Goal: Task Accomplishment & Management: Manage account settings

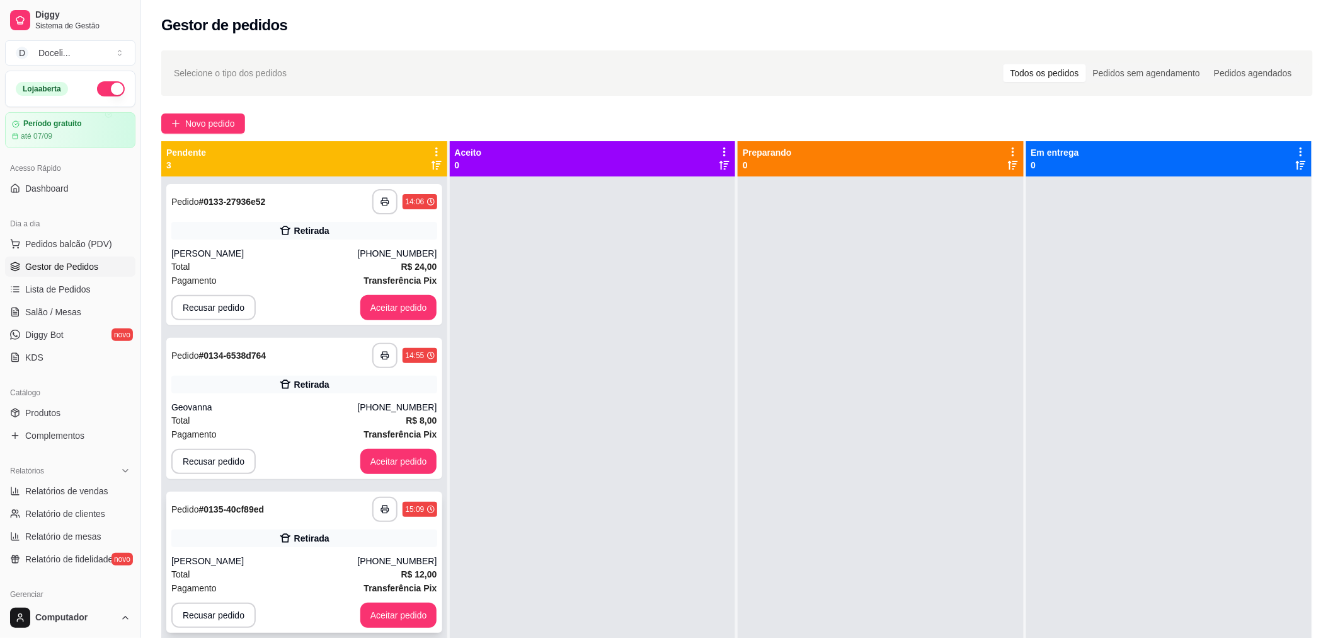
scroll to position [35, 0]
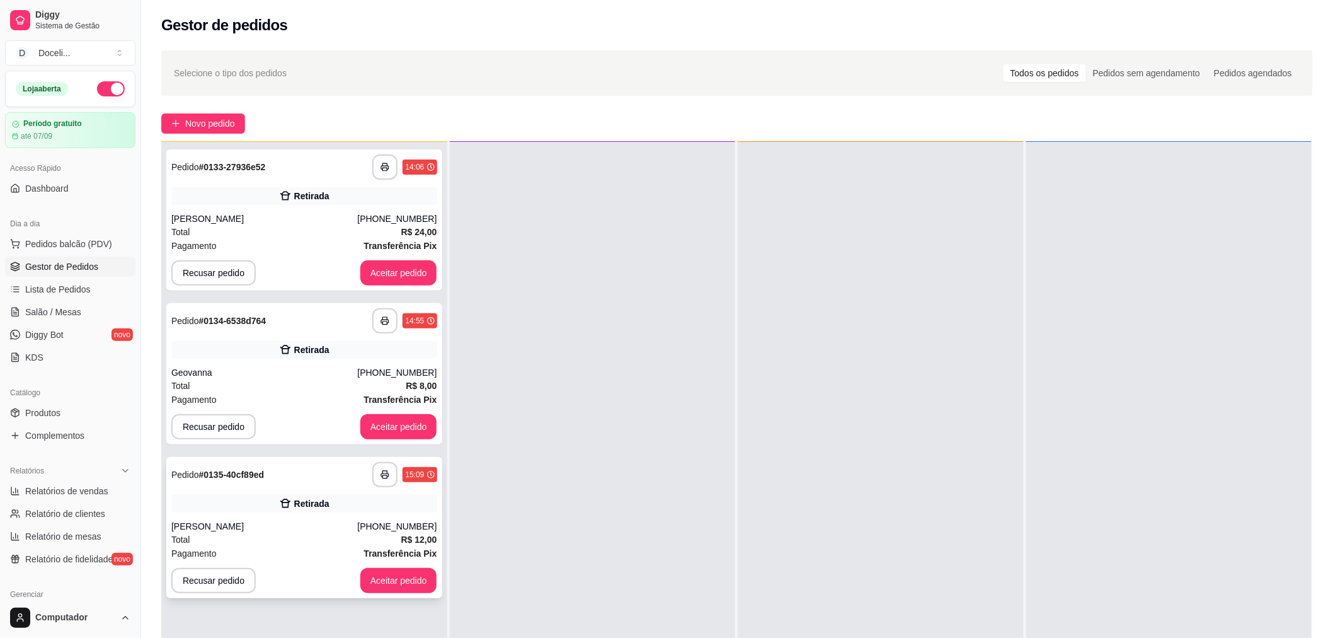
click at [272, 511] on div "Retirada" at bounding box center [304, 504] width 266 height 18
click at [381, 272] on button "Aceitar pedido" at bounding box center [398, 272] width 77 height 25
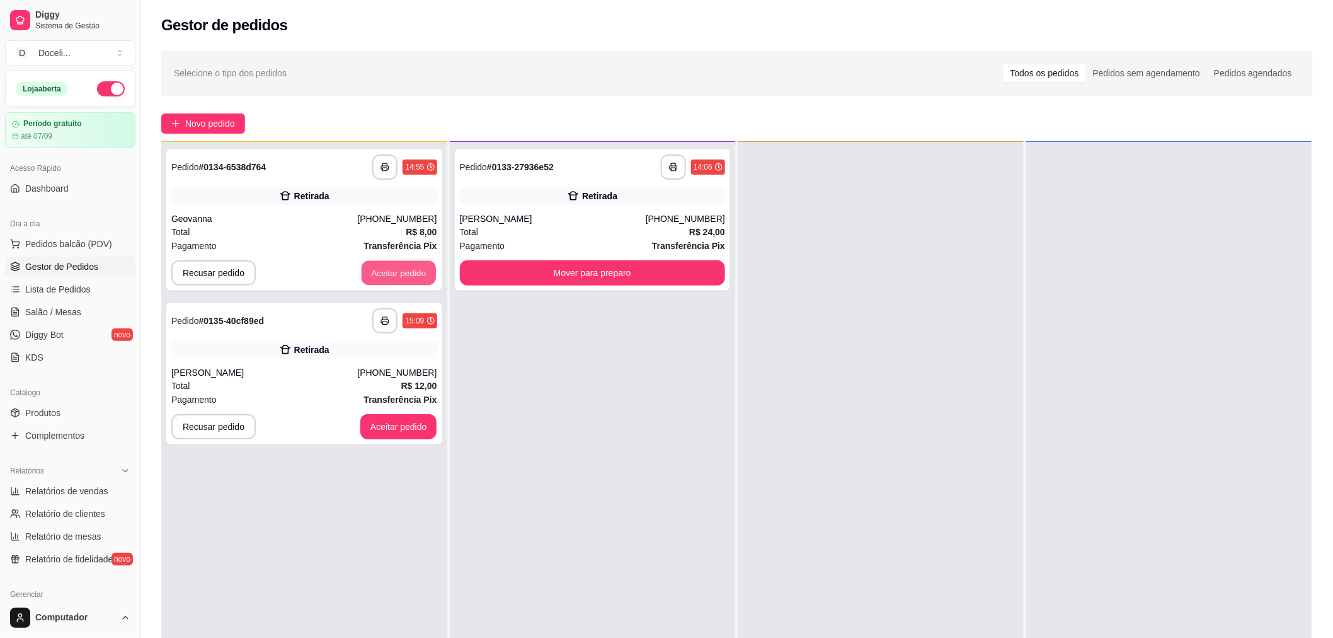
click at [381, 272] on button "Aceitar pedido" at bounding box center [399, 273] width 74 height 25
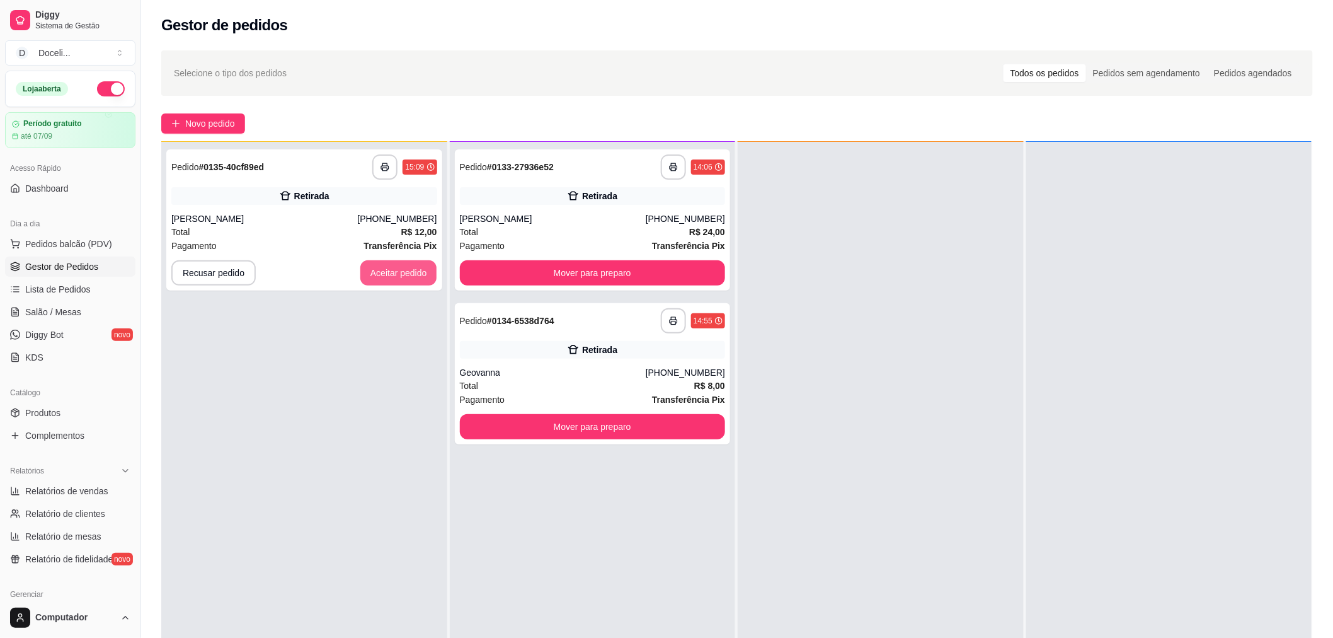
click at [381, 272] on button "Aceitar pedido" at bounding box center [398, 272] width 77 height 25
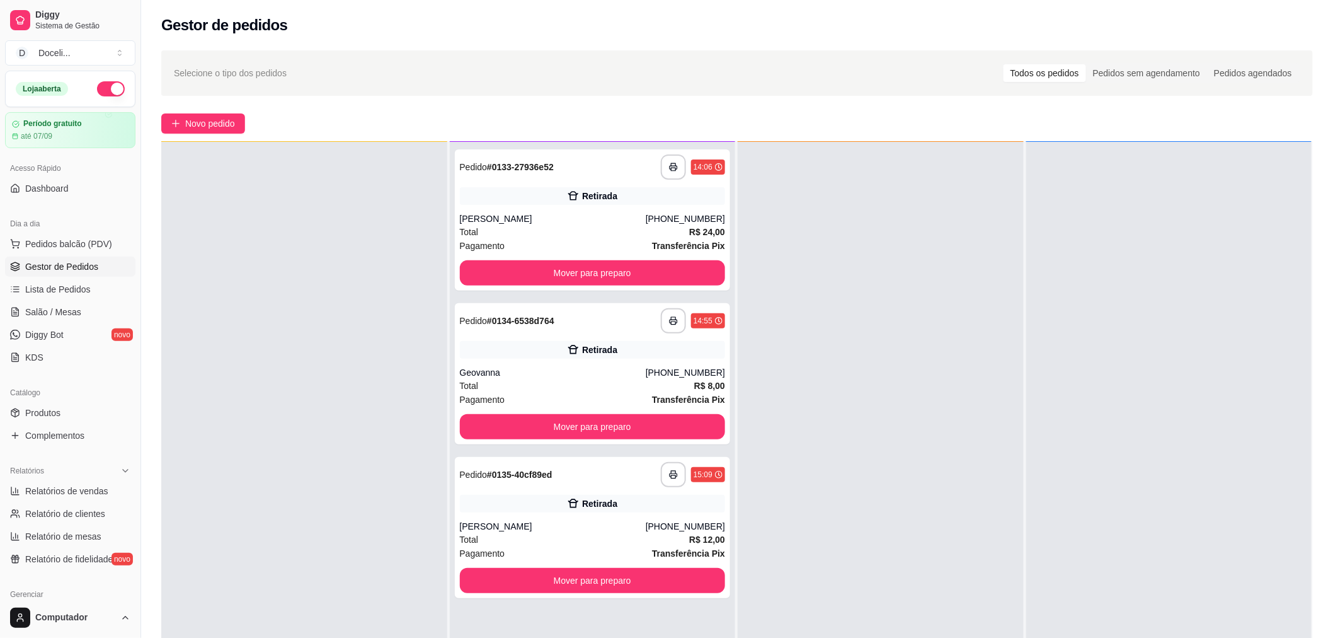
click at [348, 407] on div at bounding box center [304, 461] width 286 height 638
click at [577, 477] on div "**********" at bounding box center [593, 474] width 266 height 25
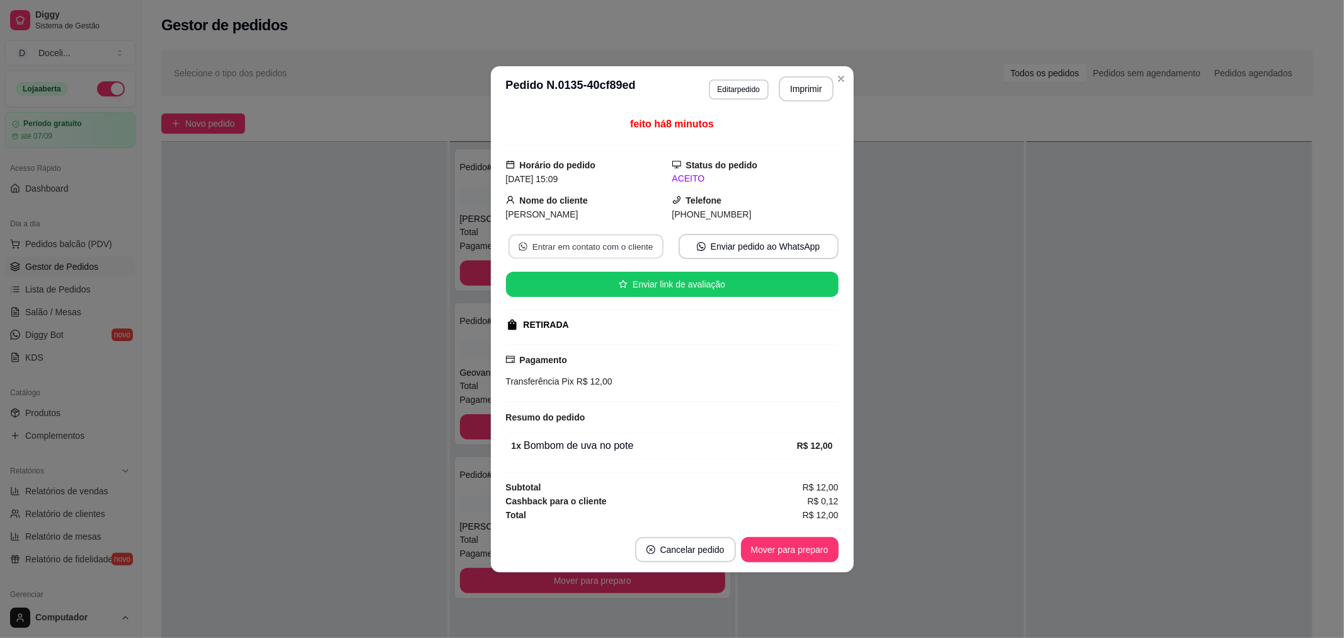
click at [568, 243] on button "Entrar em contato com o cliente" at bounding box center [585, 246] width 155 height 25
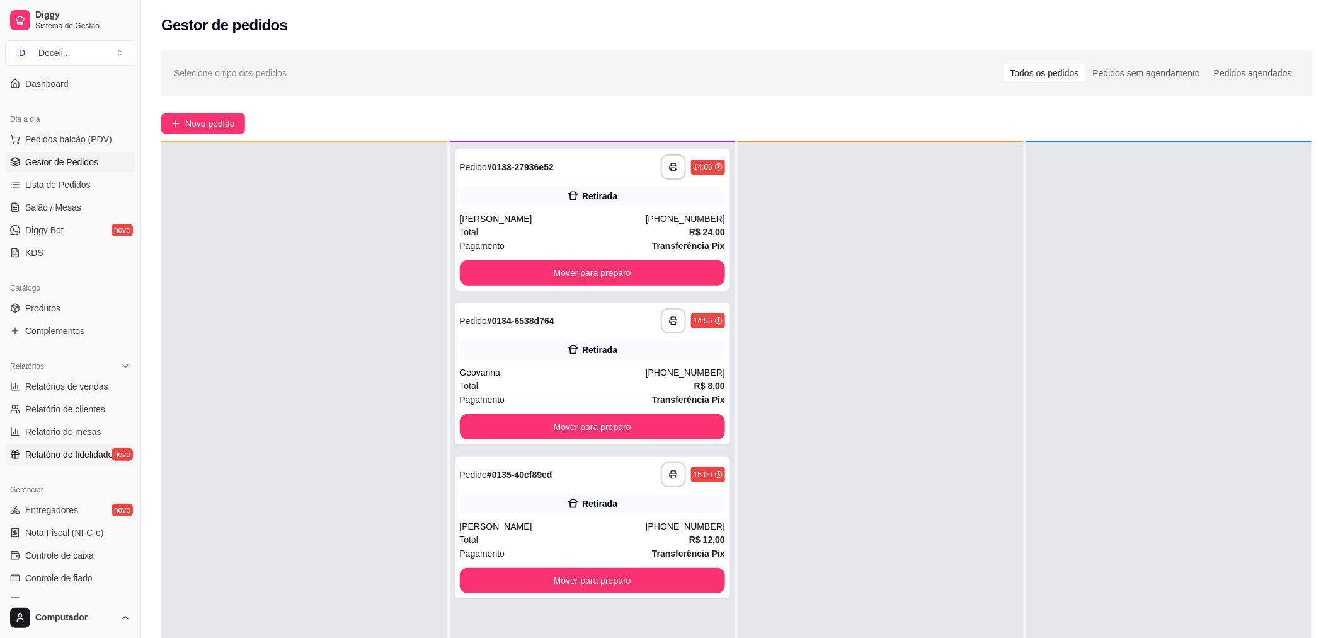
scroll to position [140, 0]
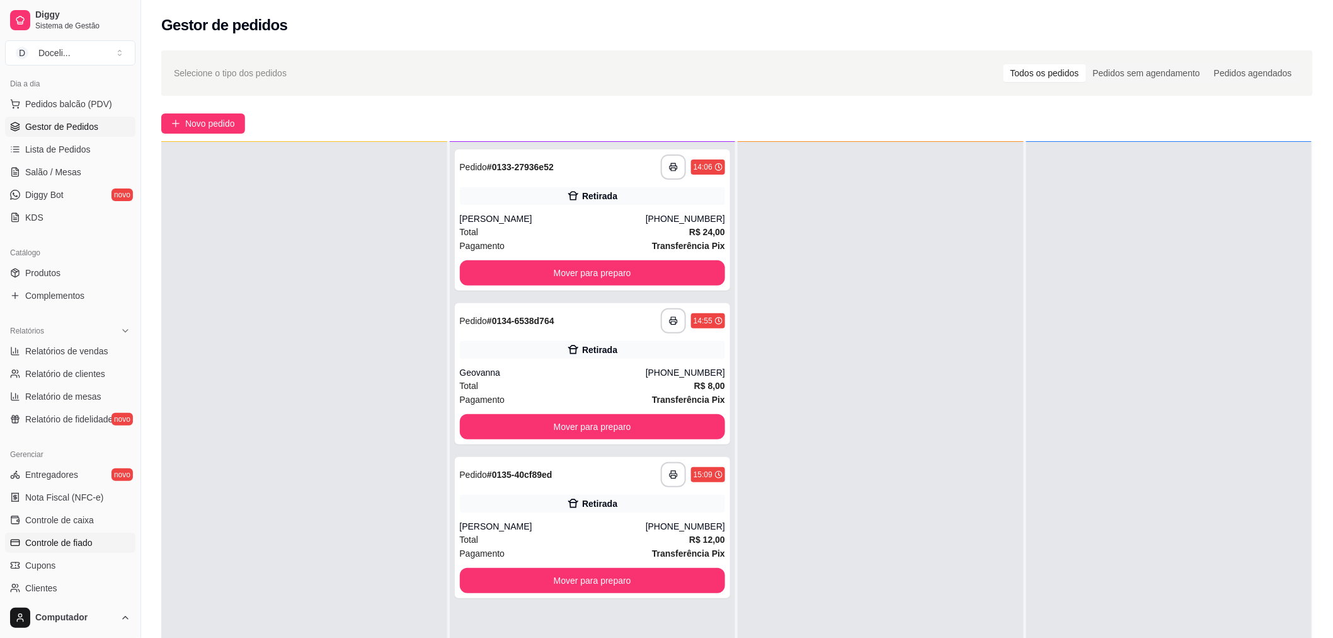
click at [84, 543] on span "Controle de fiado" at bounding box center [58, 542] width 67 height 13
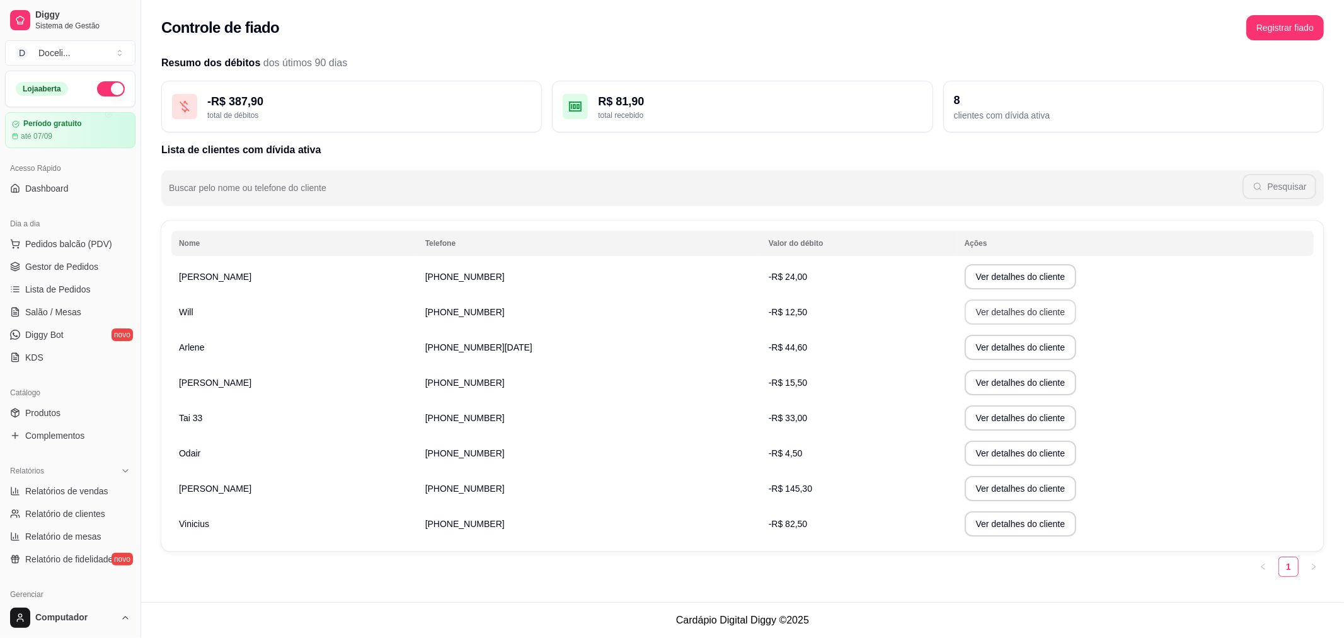
click at [1012, 313] on button "Ver detalhes do cliente" at bounding box center [1021, 311] width 112 height 25
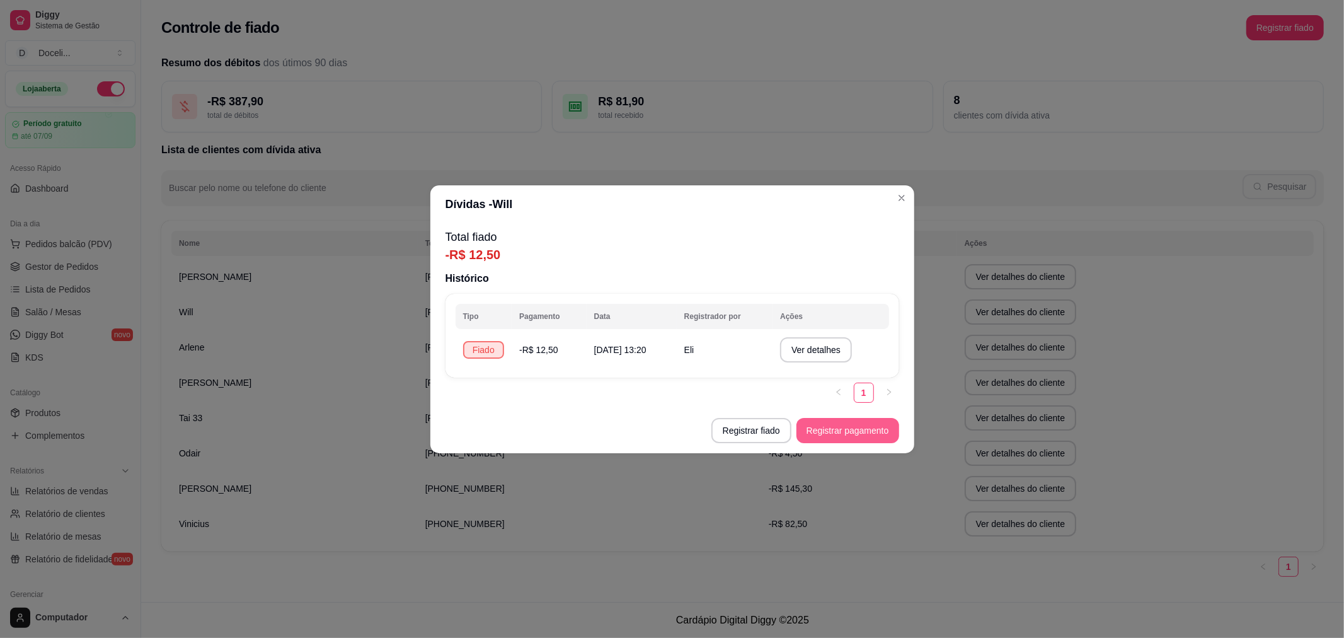
click at [852, 427] on button "Registrar pagamento" at bounding box center [848, 430] width 103 height 25
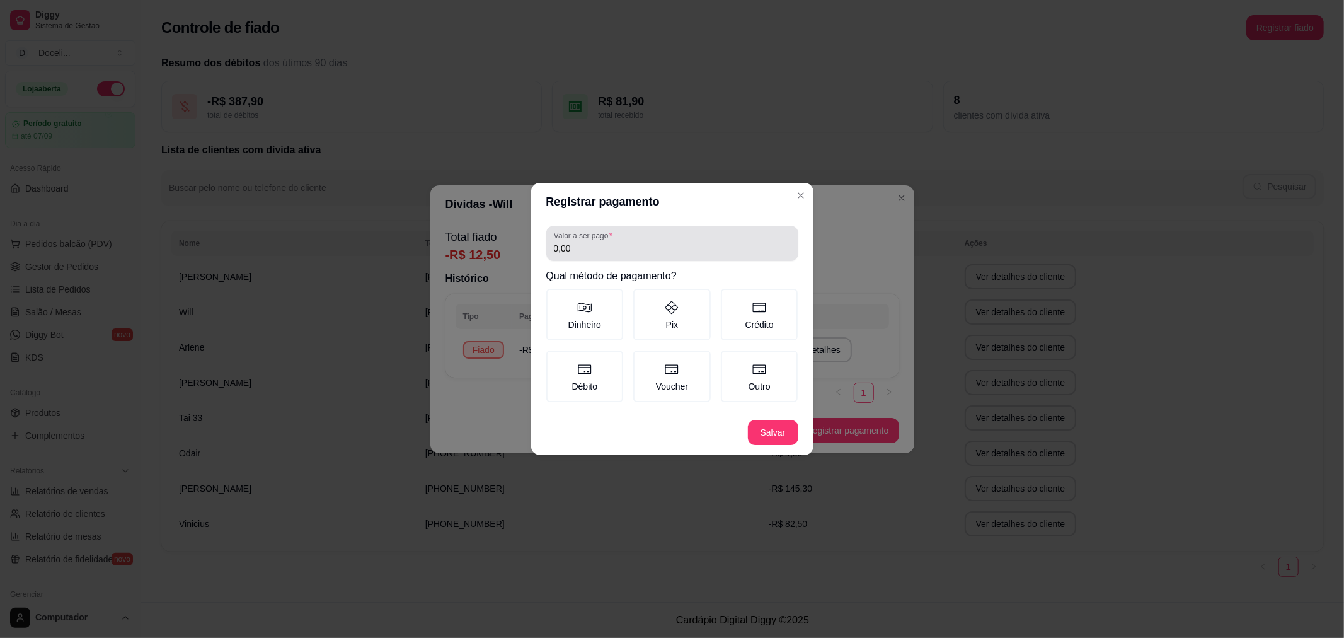
click at [649, 260] on div "Valor a ser pago 0,00" at bounding box center [672, 243] width 252 height 35
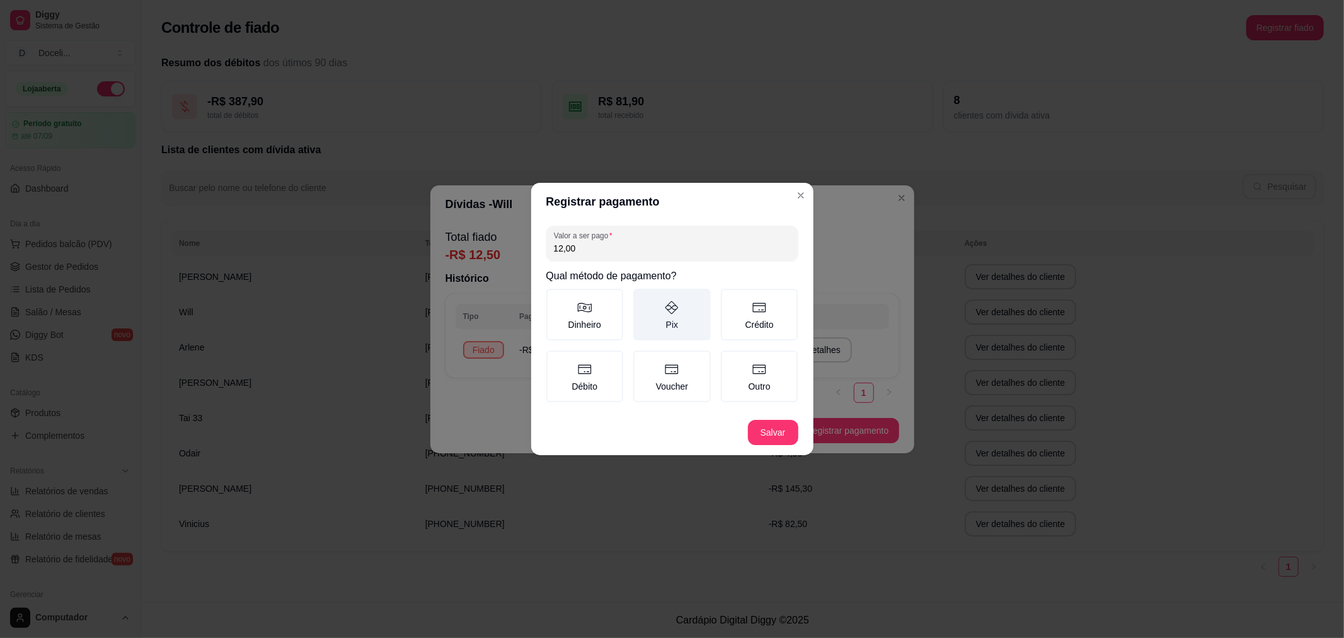
type input "12,00"
click at [654, 306] on label "Pix" at bounding box center [672, 315] width 78 height 52
click at [643, 298] on button "Pix" at bounding box center [638, 293] width 10 height 10
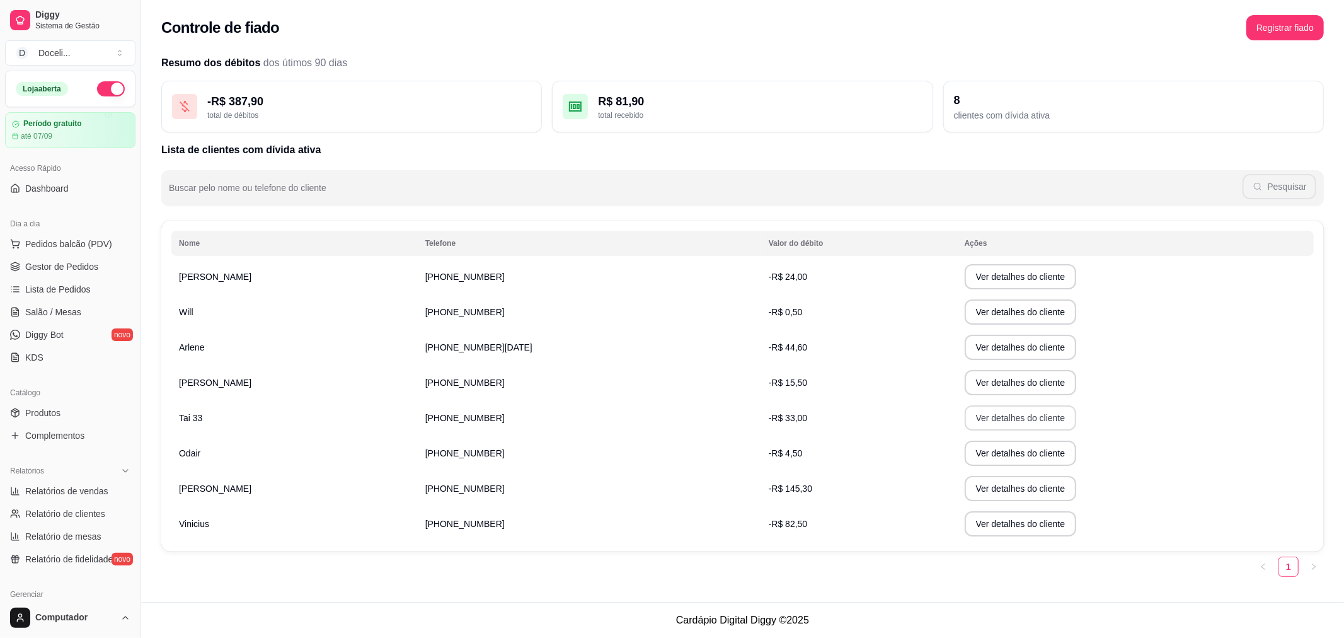
click at [965, 420] on button "Ver detalhes do cliente" at bounding box center [1021, 417] width 112 height 25
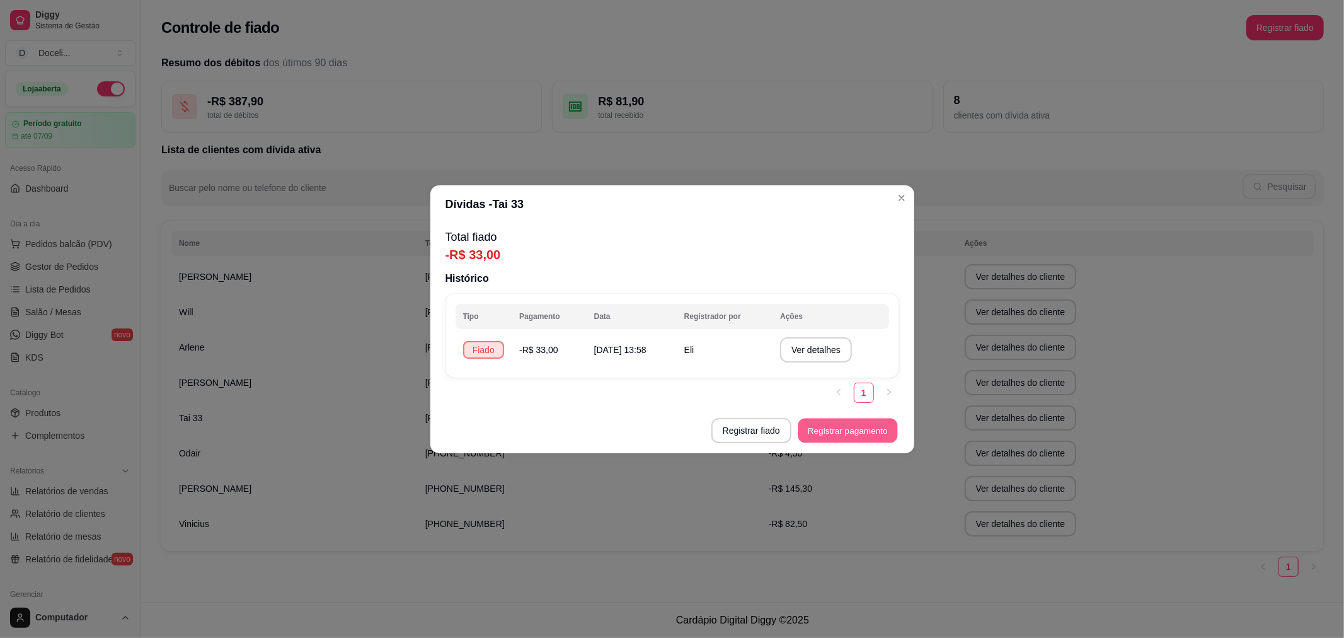
click at [836, 427] on button "Registrar pagamento" at bounding box center [848, 430] width 100 height 25
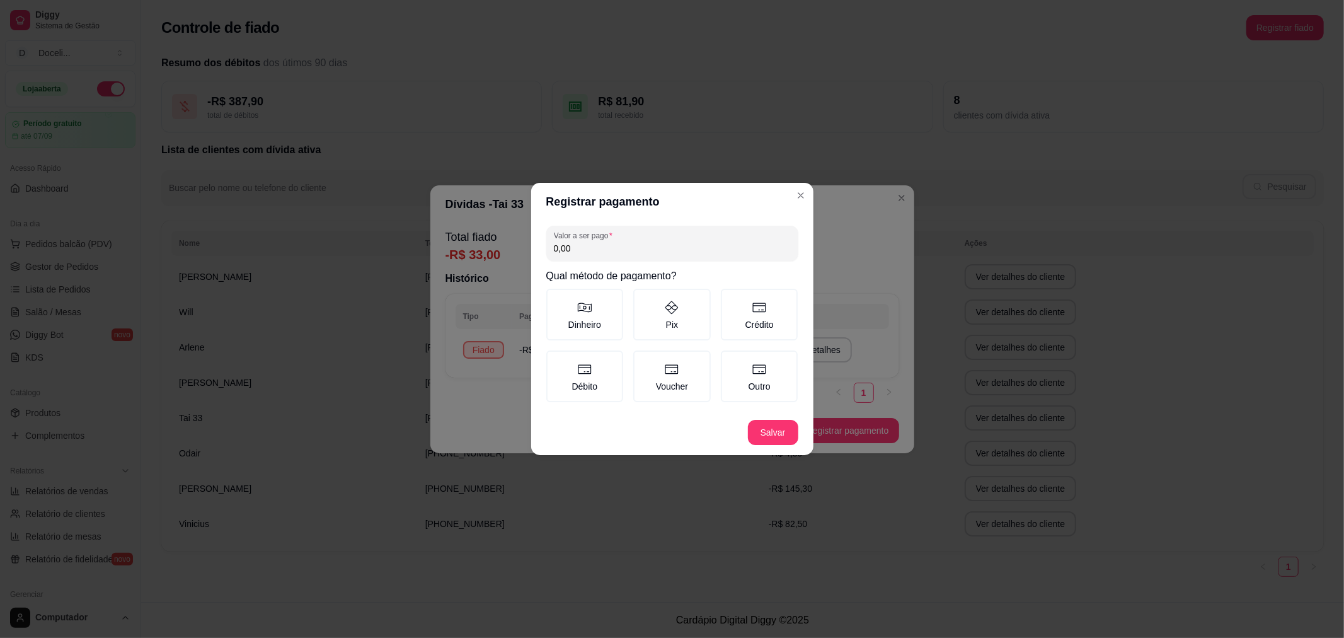
click at [616, 255] on input "0,00" at bounding box center [672, 248] width 237 height 13
type input "33,00"
click at [759, 426] on button "Salvar" at bounding box center [773, 432] width 50 height 25
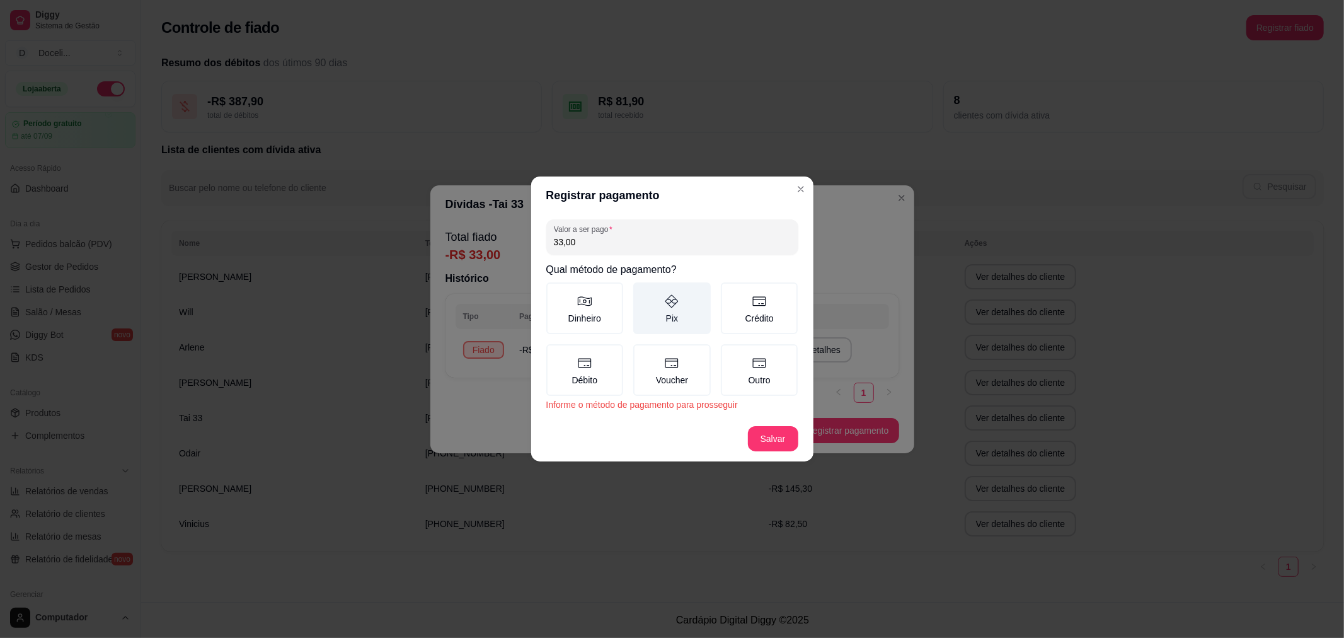
click at [652, 311] on label "Pix" at bounding box center [672, 308] width 78 height 52
click at [643, 292] on button "Pix" at bounding box center [638, 287] width 10 height 10
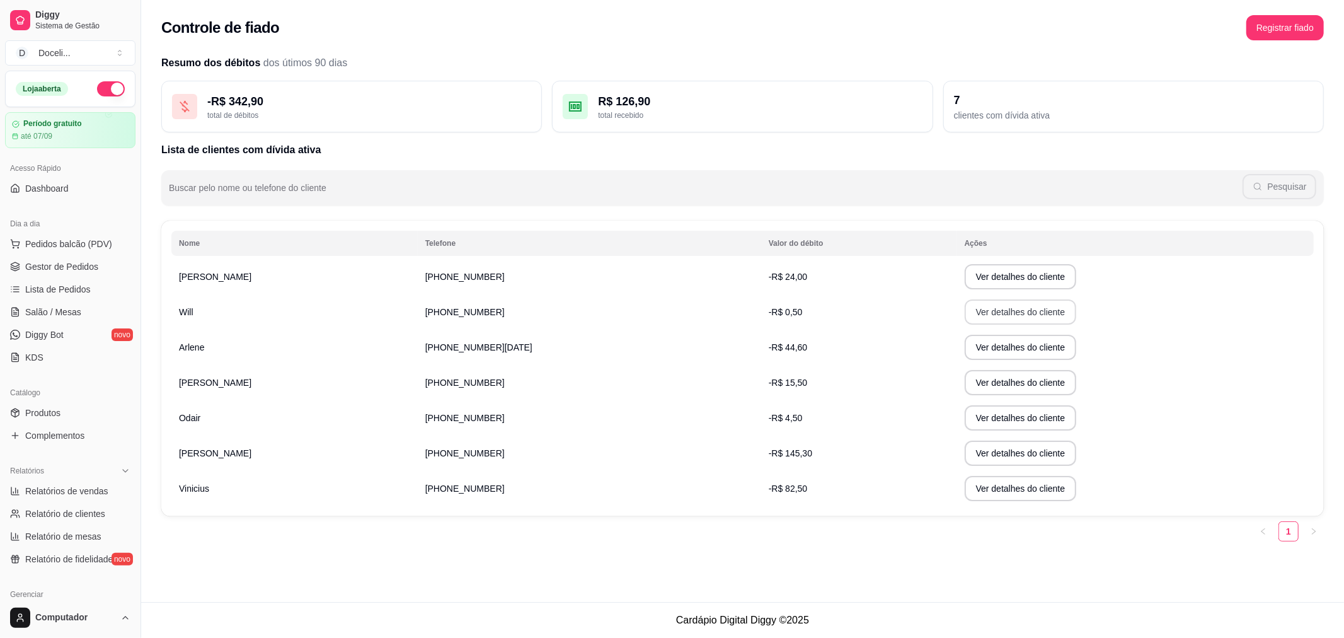
click at [980, 309] on button "Ver detalhes do cliente" at bounding box center [1021, 311] width 112 height 25
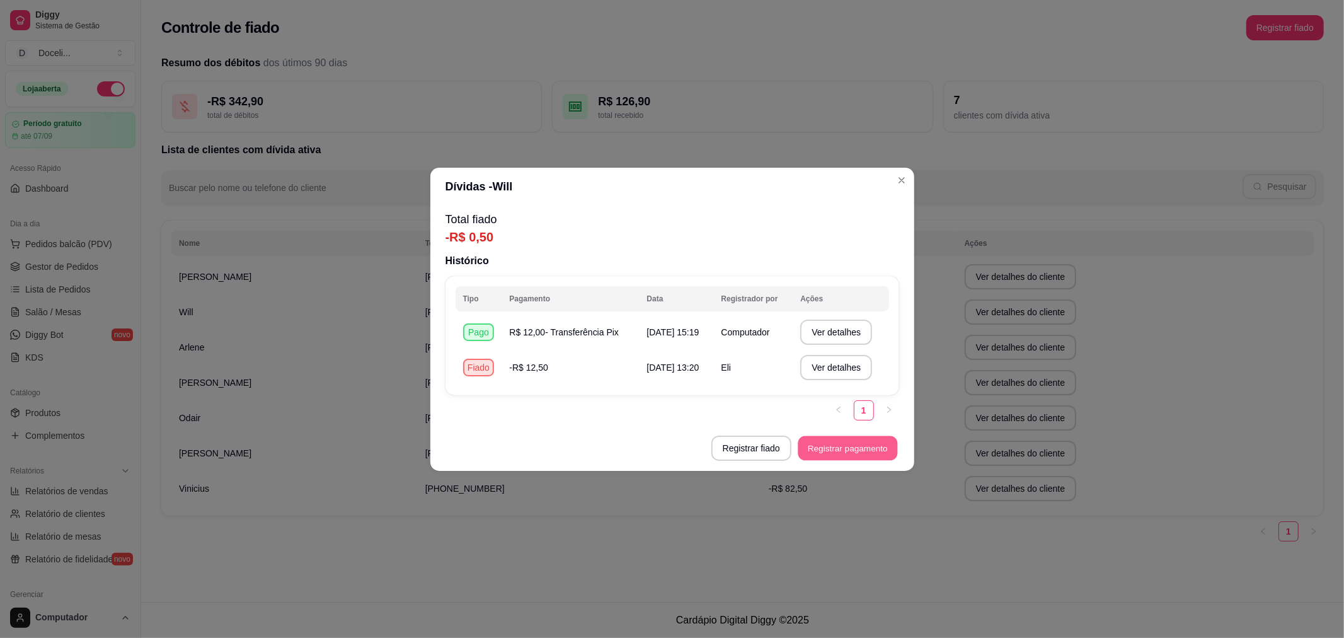
click at [817, 446] on button "Registrar pagamento" at bounding box center [848, 447] width 100 height 25
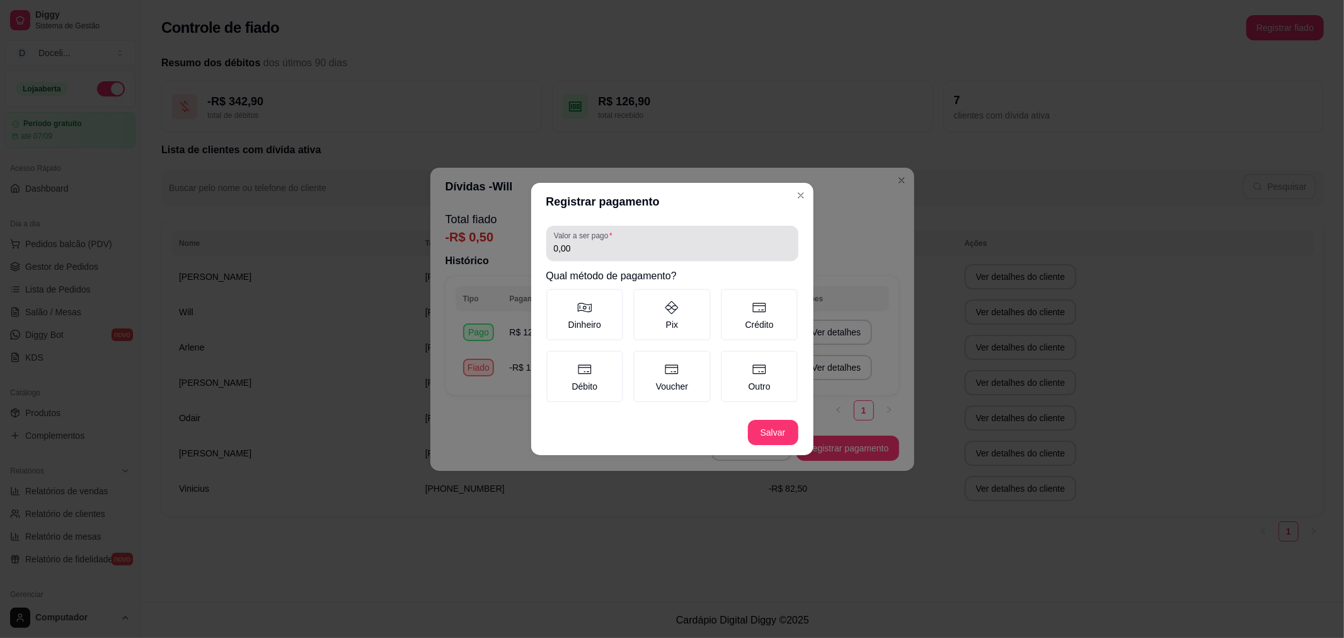
click at [585, 249] on input "0,00" at bounding box center [672, 248] width 237 height 13
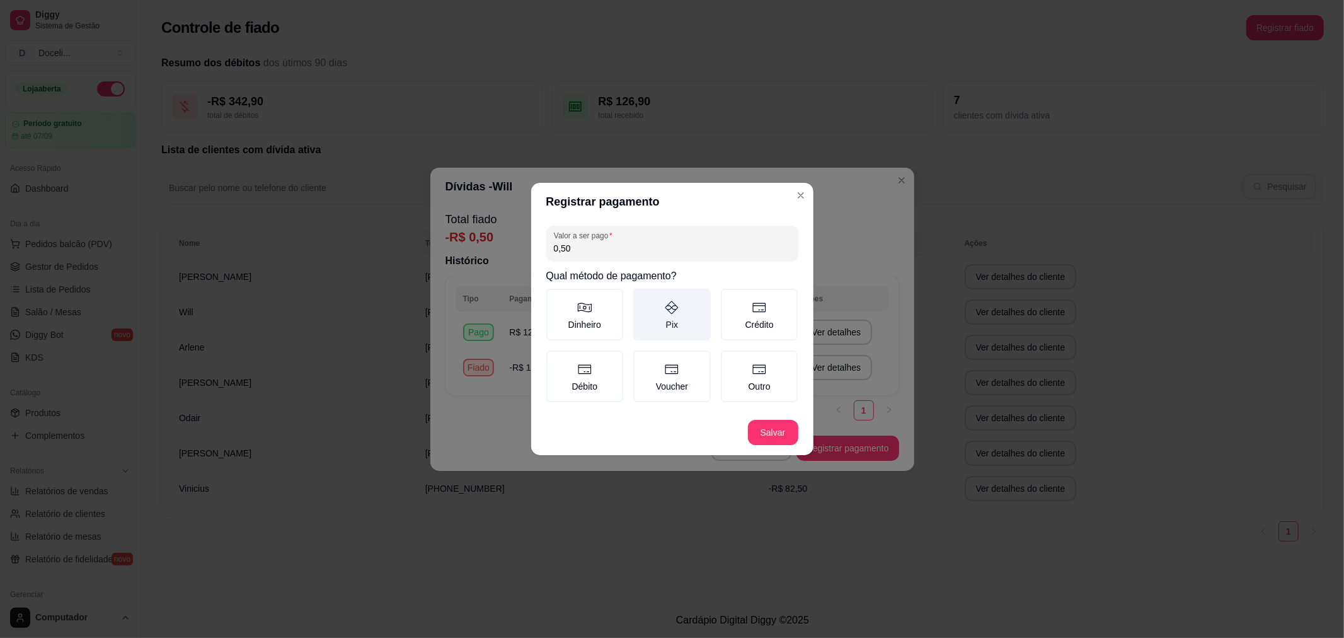
type input "0,50"
click at [653, 303] on label "Pix" at bounding box center [672, 315] width 78 height 52
click at [643, 298] on button "Pix" at bounding box center [638, 293] width 10 height 10
click at [759, 415] on footer "Salvar" at bounding box center [672, 432] width 282 height 45
click at [759, 417] on footer "Salvar" at bounding box center [672, 432] width 282 height 45
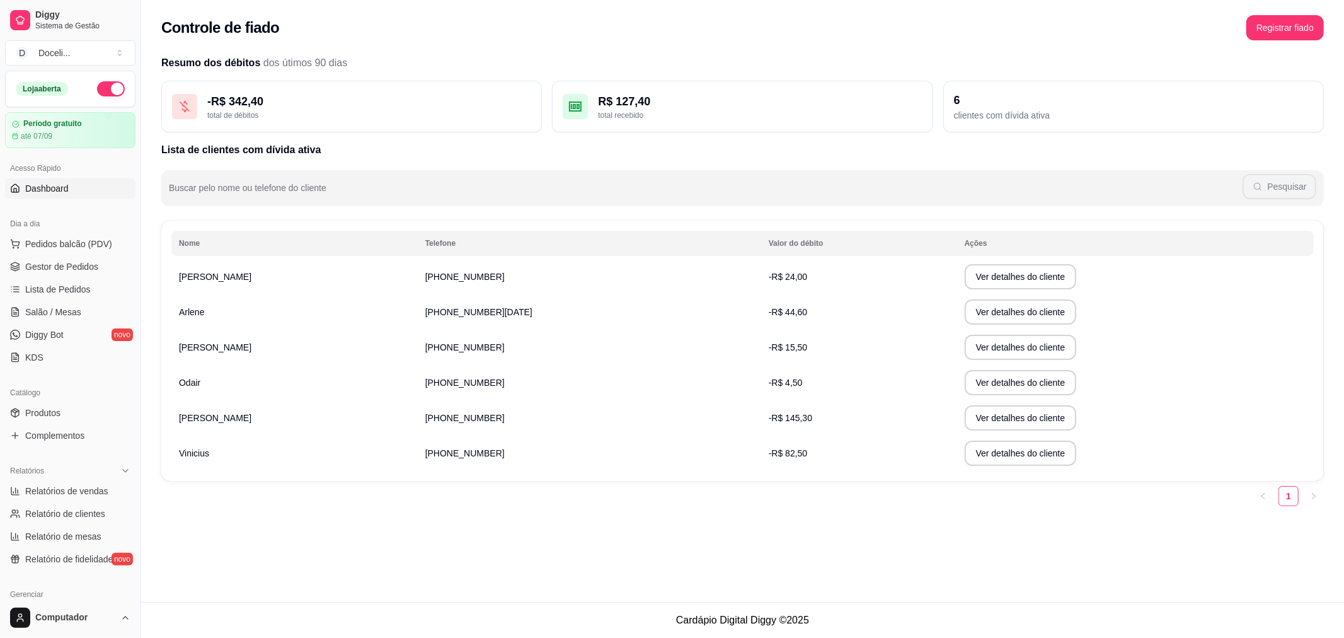
click at [54, 195] on link "Dashboard" at bounding box center [70, 188] width 130 height 20
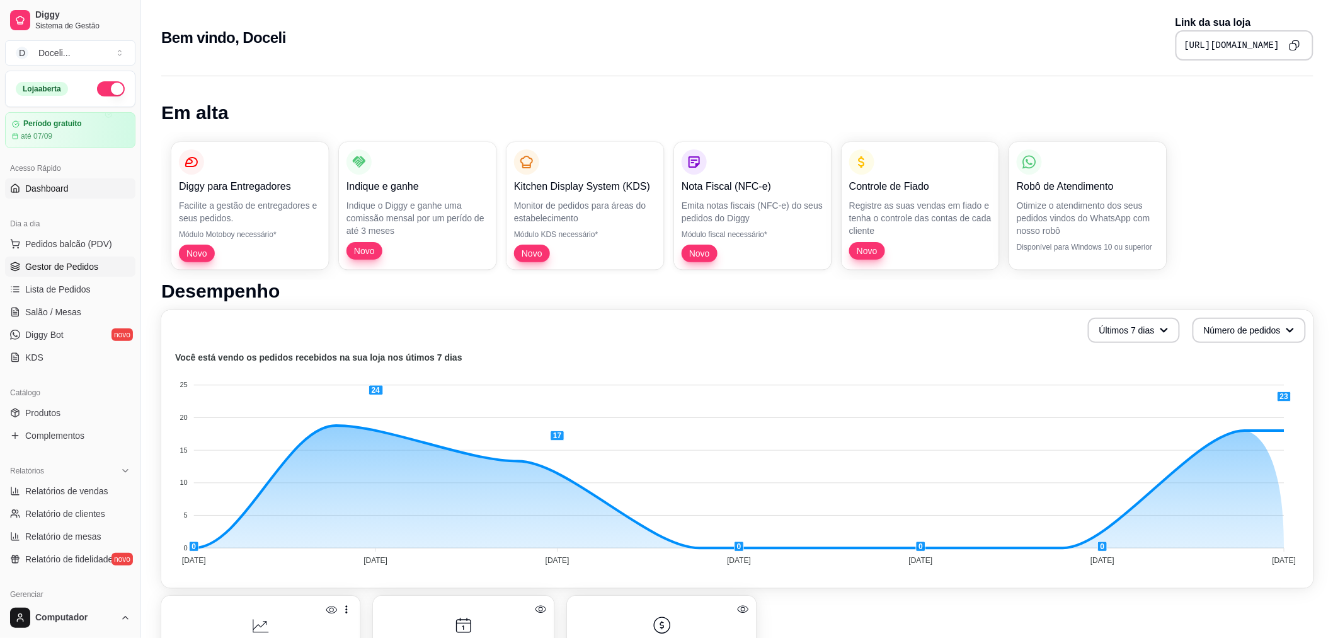
click at [55, 260] on span "Gestor de Pedidos" at bounding box center [61, 266] width 73 height 13
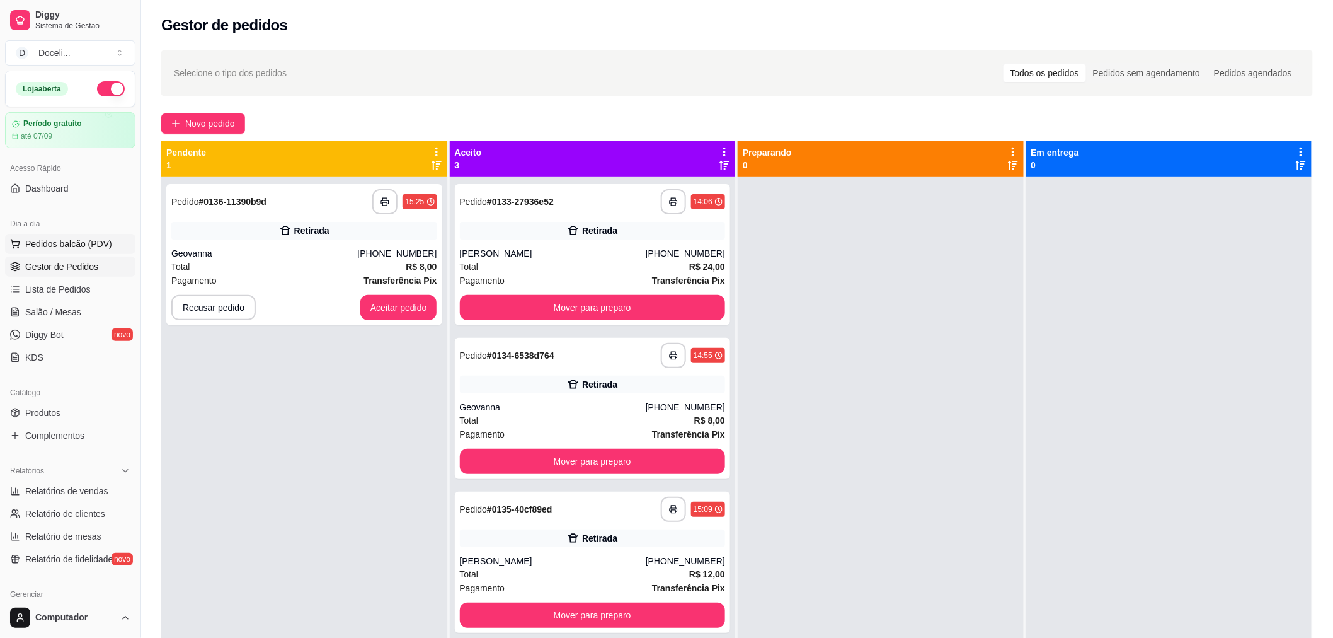
click at [54, 246] on span "Pedidos balcão (PDV)" at bounding box center [68, 244] width 87 height 13
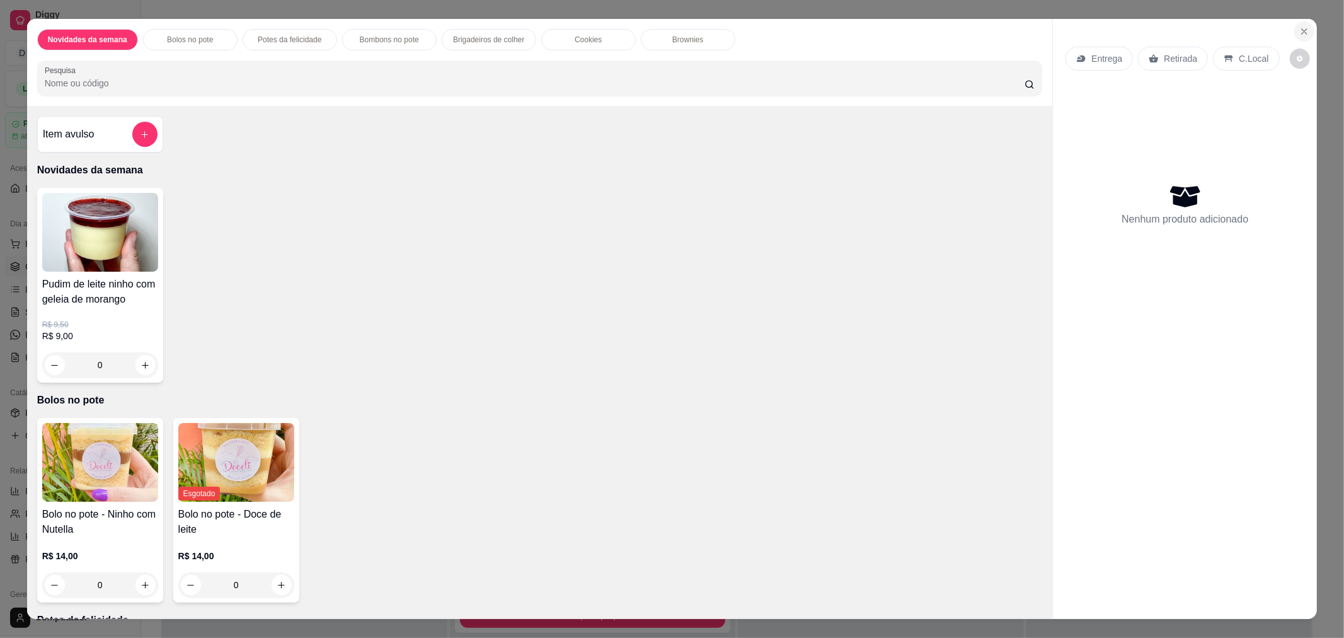
click at [1299, 29] on icon "Close" at bounding box center [1304, 31] width 10 height 10
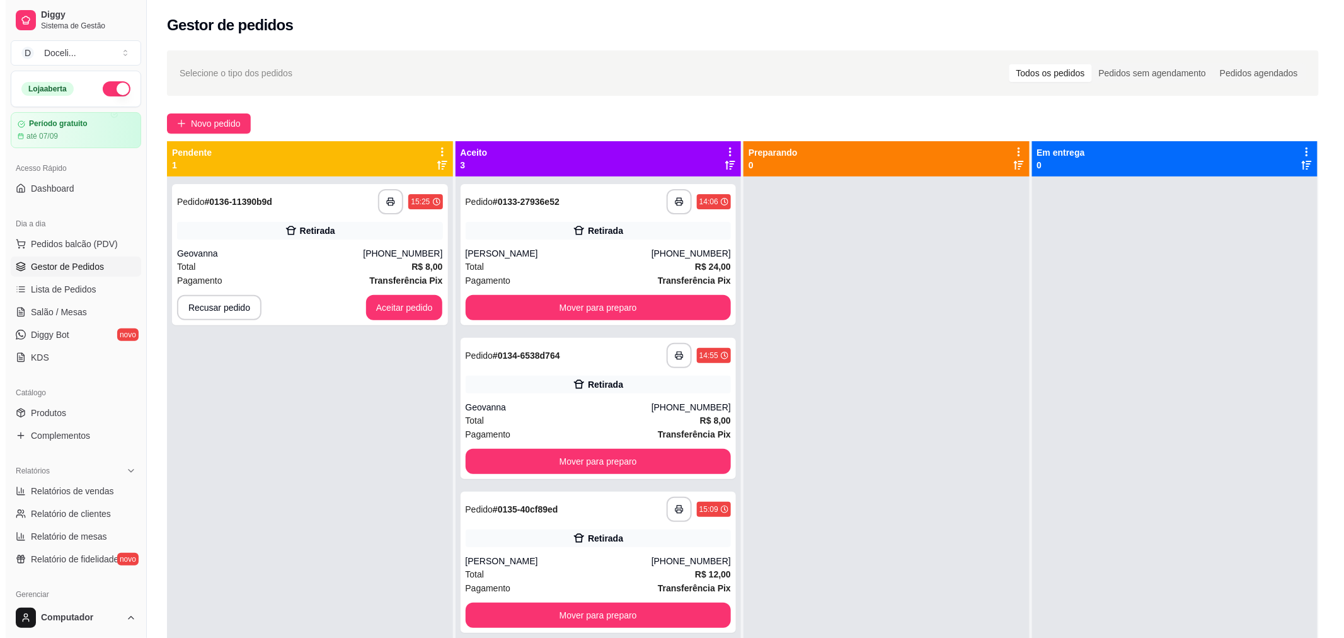
scroll to position [35, 0]
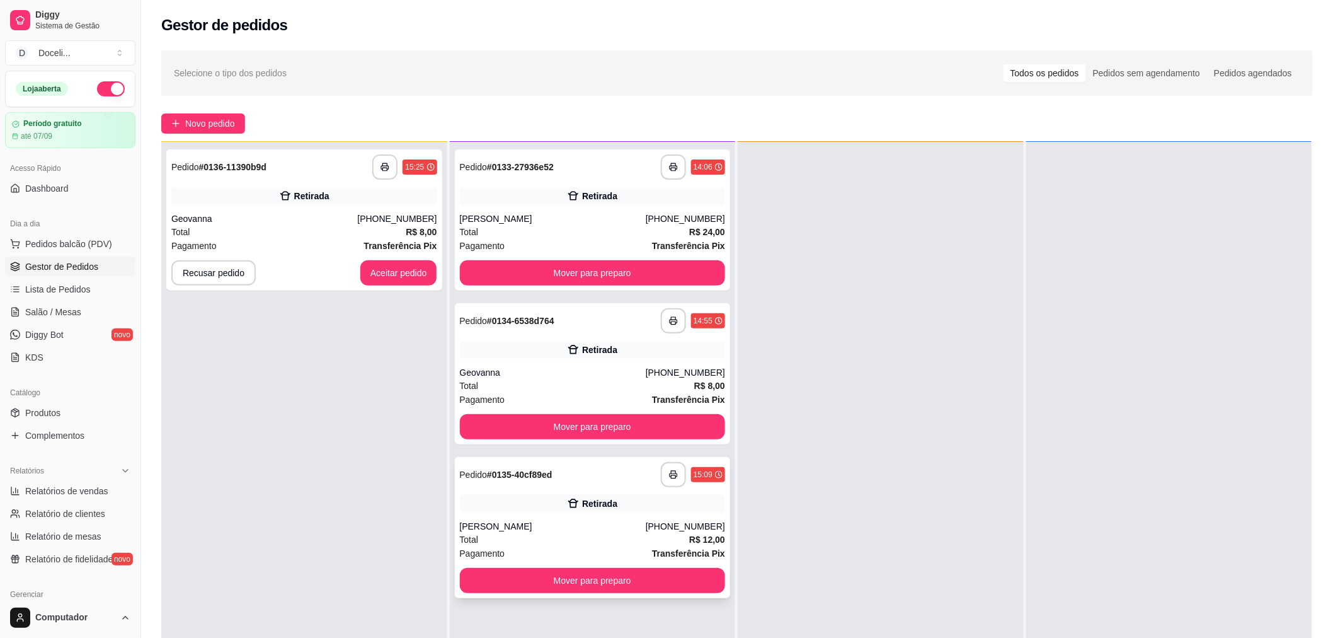
click at [569, 475] on div "**********" at bounding box center [593, 474] width 266 height 25
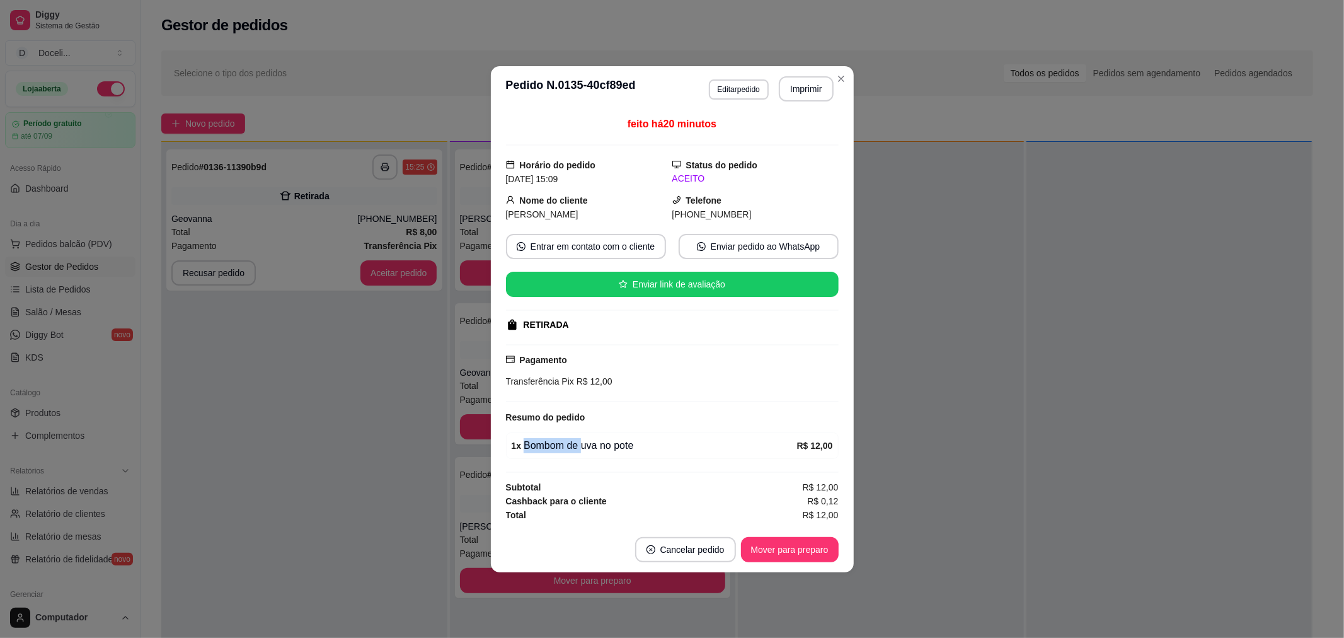
drag, startPoint x: 578, startPoint y: 446, endPoint x: 646, endPoint y: 451, distance: 67.6
click at [646, 451] on div "1 x Bombom de uva no pote" at bounding box center [654, 445] width 285 height 15
drag, startPoint x: 613, startPoint y: 444, endPoint x: 662, endPoint y: 461, distance: 51.4
click at [662, 461] on div "feito há 20 minutos Horário do pedido [DATE] 15:09 Status do pedido ACEITO Nome…" at bounding box center [672, 319] width 333 height 405
click at [785, 556] on button "Mover para preparo" at bounding box center [789, 549] width 95 height 25
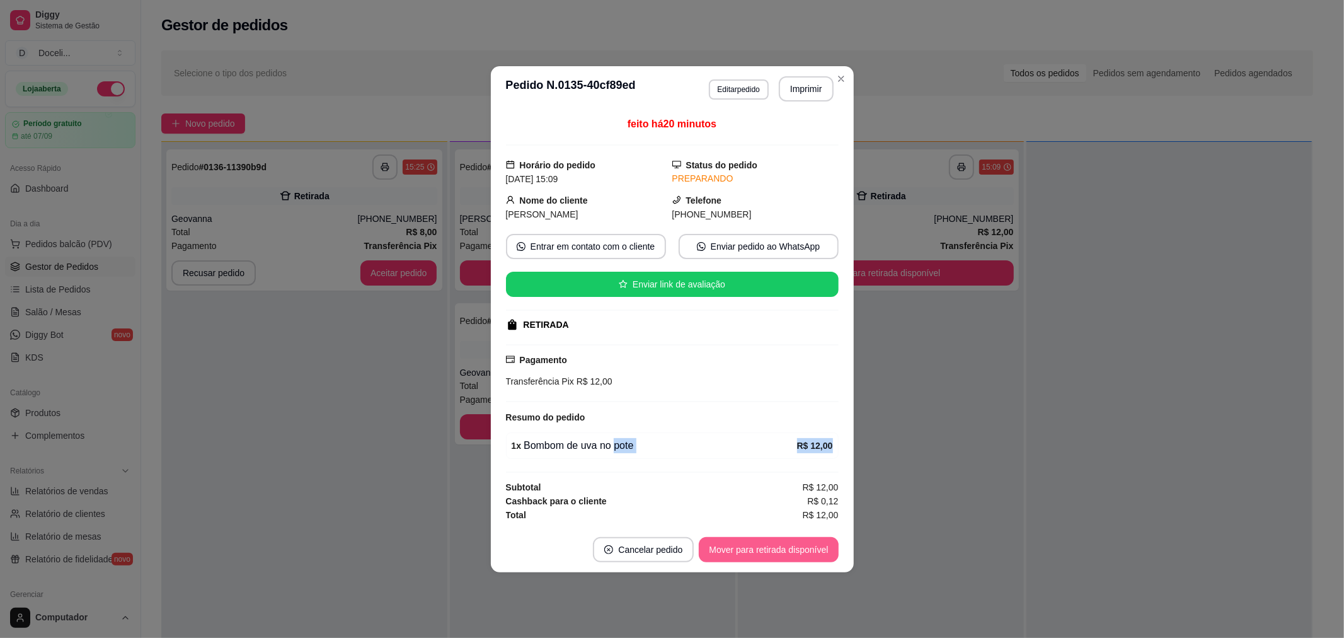
click at [785, 556] on button "Mover para retirada disponível" at bounding box center [768, 549] width 139 height 25
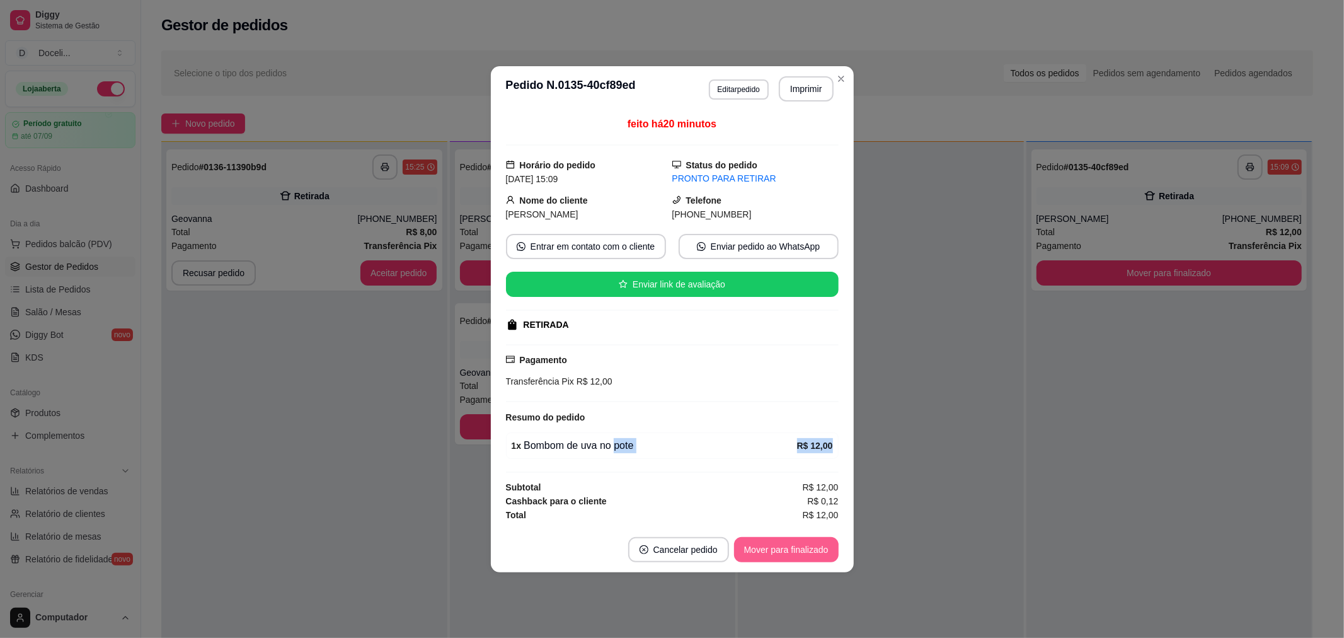
click at [785, 551] on button "Mover para finalizado" at bounding box center [786, 549] width 105 height 25
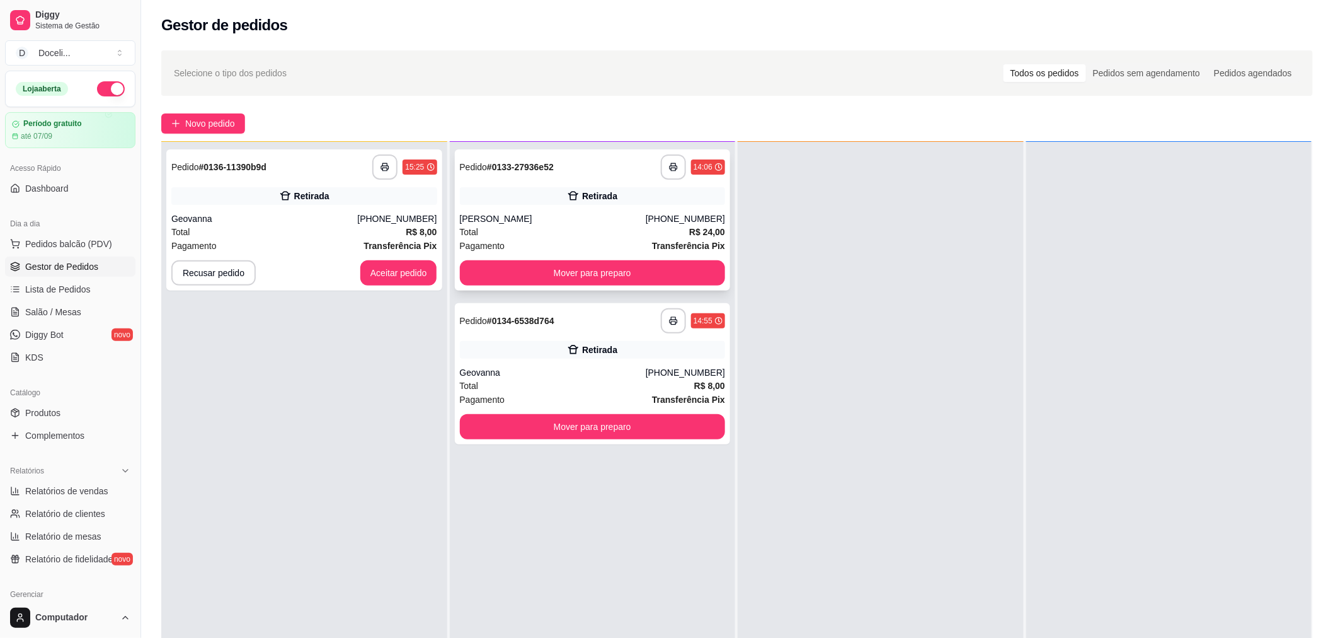
click at [589, 165] on div "**********" at bounding box center [593, 166] width 266 height 25
click at [217, 125] on span "Novo pedido" at bounding box center [210, 124] width 50 height 14
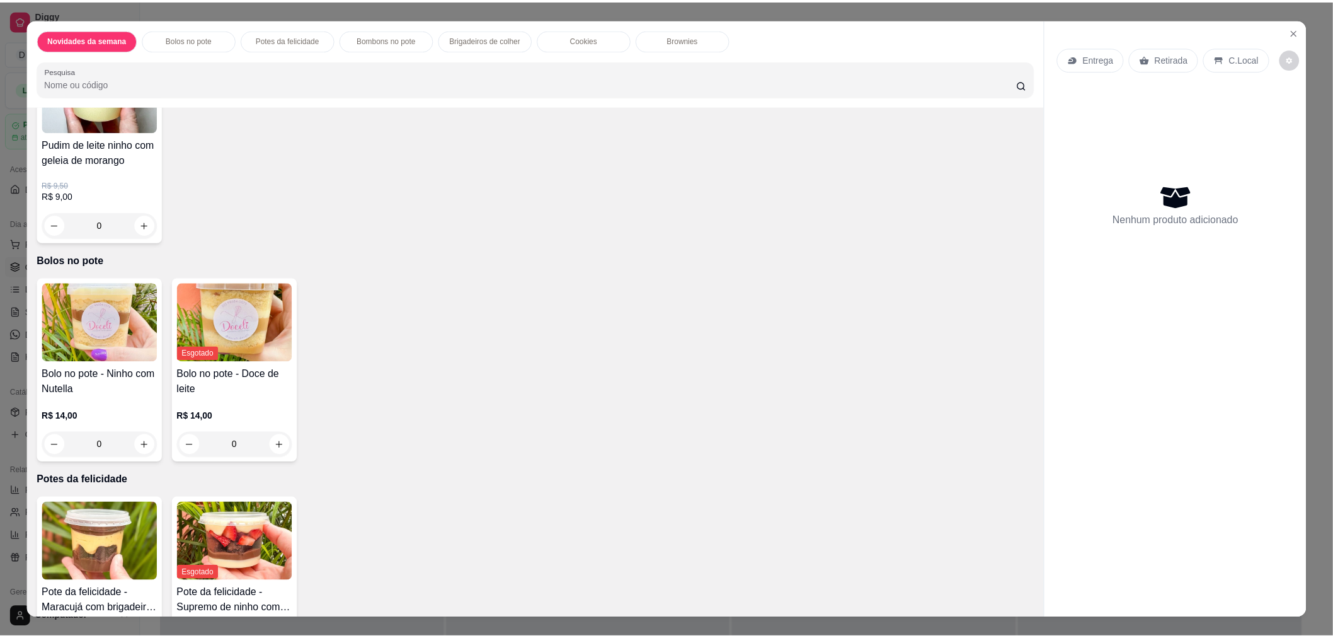
scroll to position [280, 0]
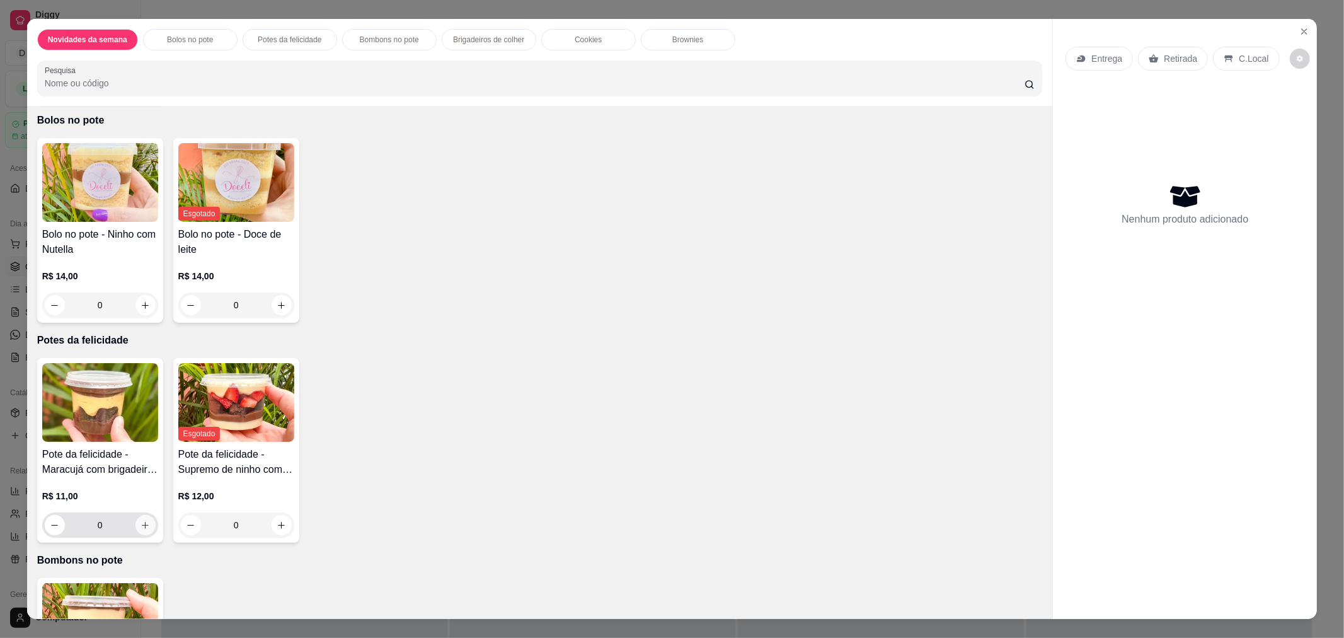
click at [135, 526] on button "increase-product-quantity" at bounding box center [145, 525] width 20 height 20
type input "1"
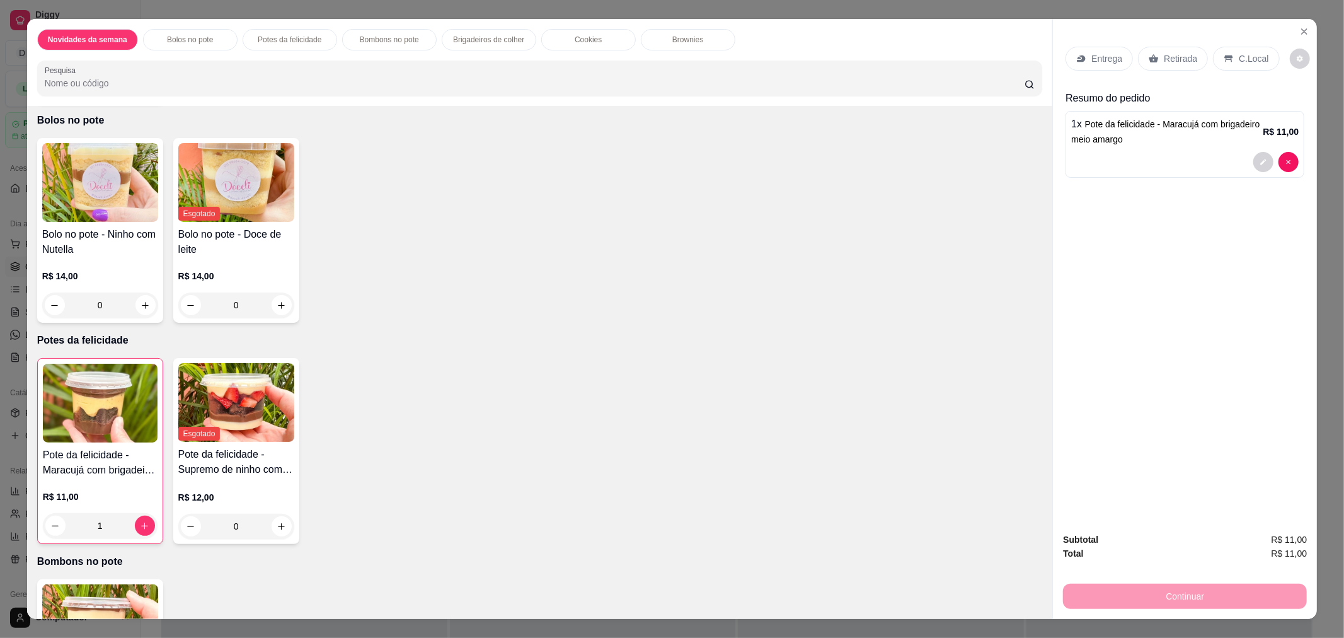
click at [1180, 60] on p "Retirada" at bounding box center [1180, 58] width 33 height 13
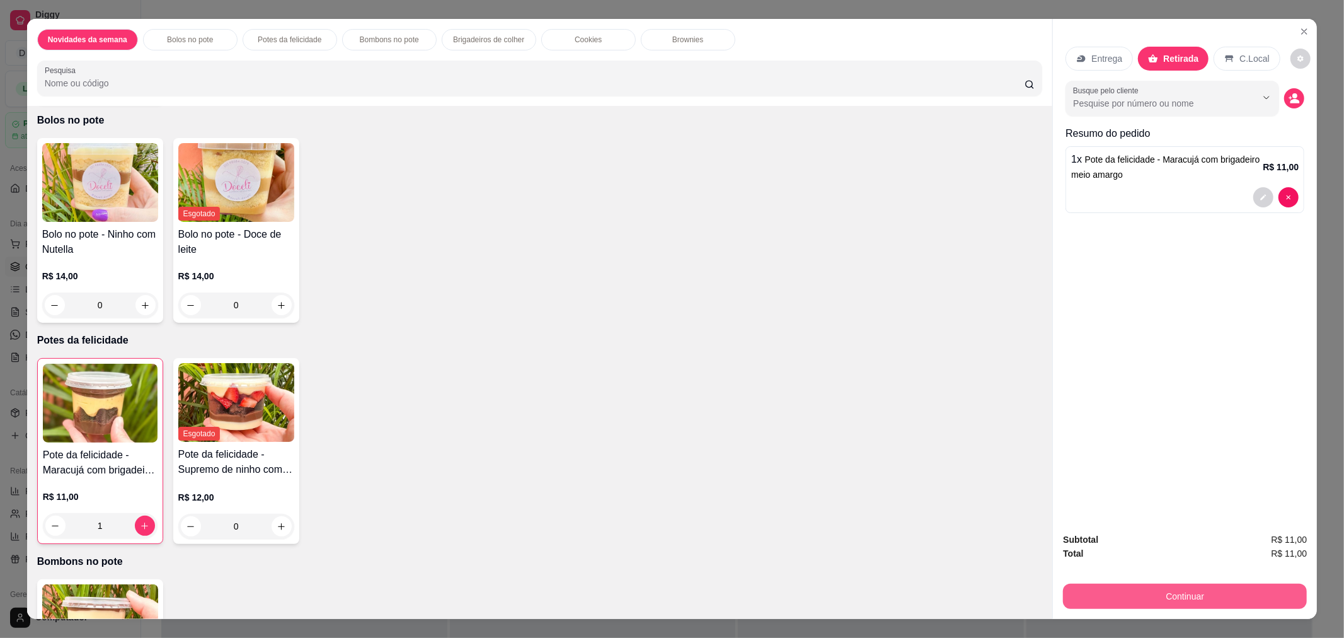
click at [1225, 597] on button "Continuar" at bounding box center [1185, 596] width 244 height 25
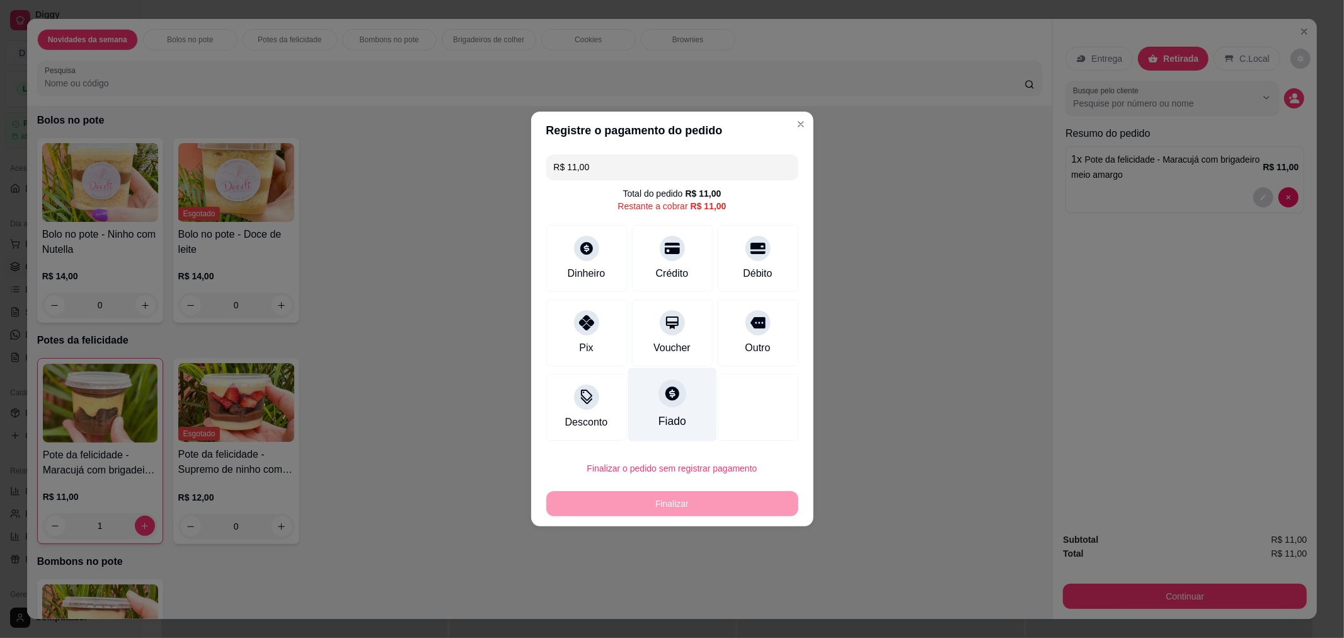
click at [674, 400] on icon at bounding box center [672, 393] width 16 height 16
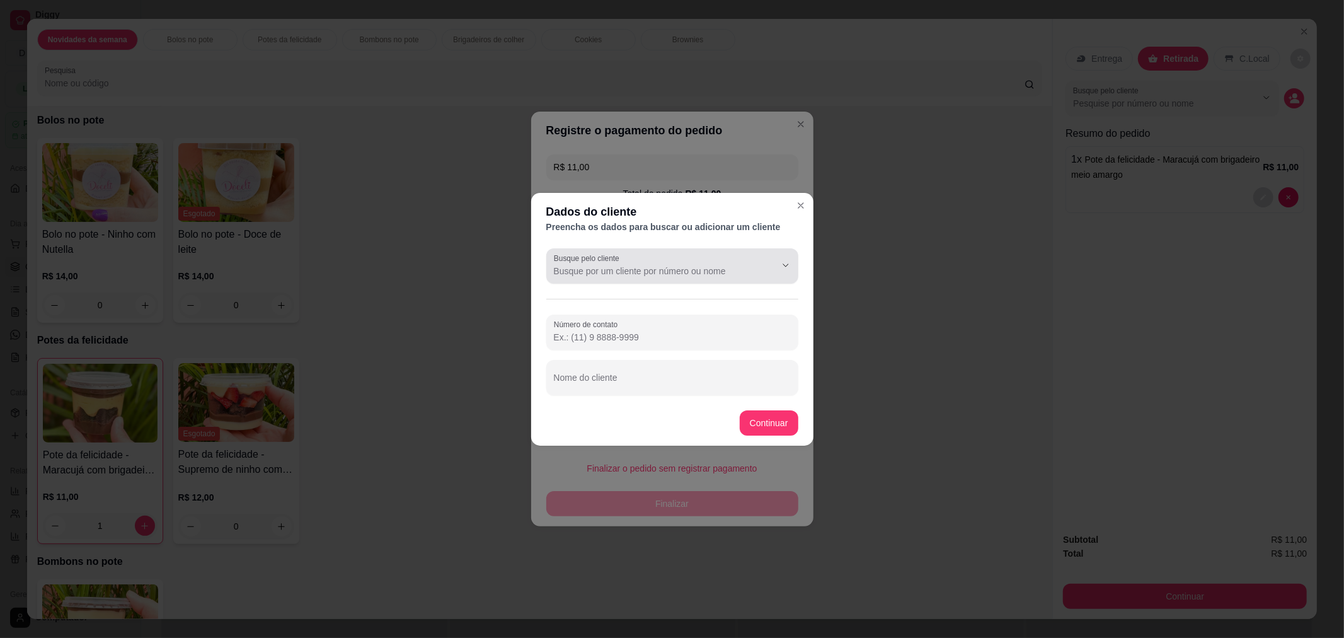
click at [662, 272] on input "Busque pelo cliente" at bounding box center [655, 271] width 202 height 13
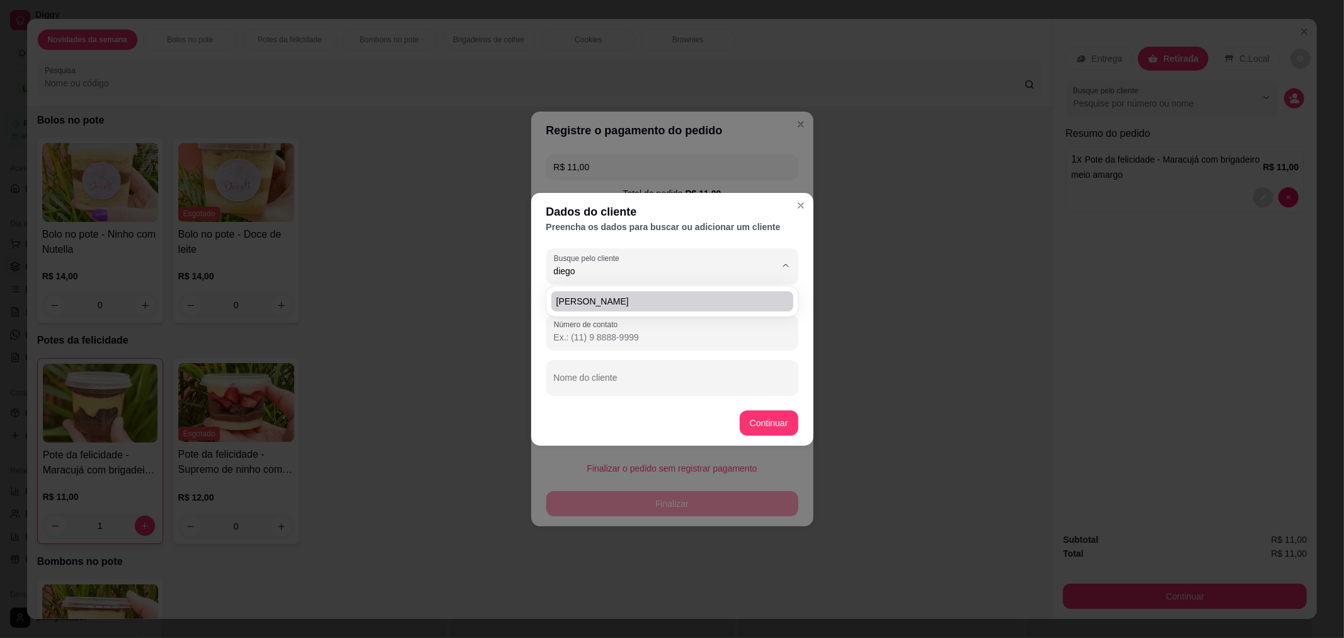
click at [602, 297] on span "[PERSON_NAME]" at bounding box center [665, 301] width 219 height 13
type input "[PERSON_NAME]"
type input "[PHONE_NUMBER]"
type input "[PERSON_NAME]"
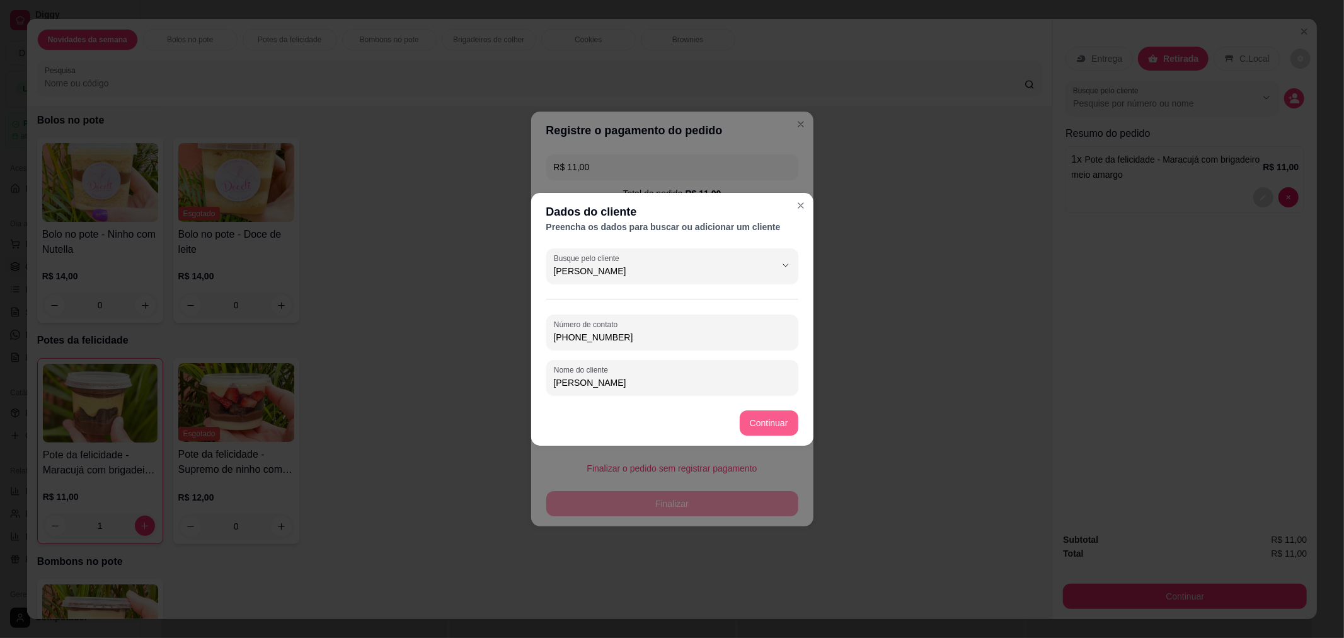
type input "[PERSON_NAME]"
type input "R$ 0,00"
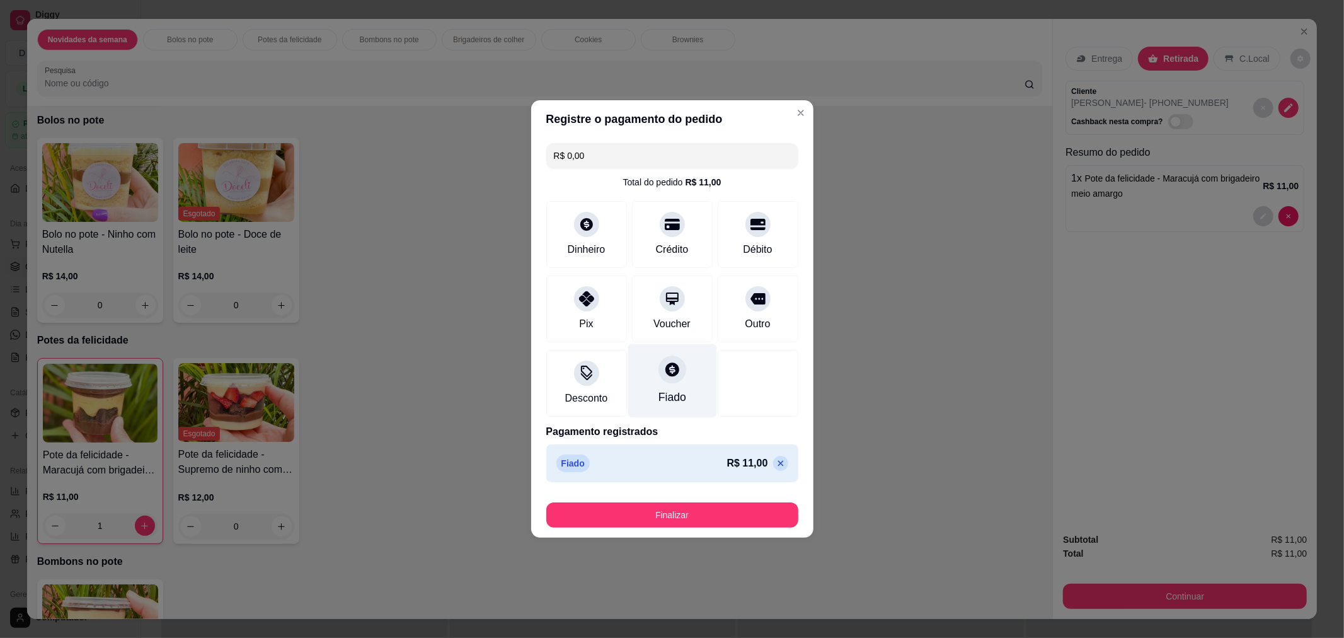
click at [672, 376] on icon at bounding box center [672, 369] width 16 height 16
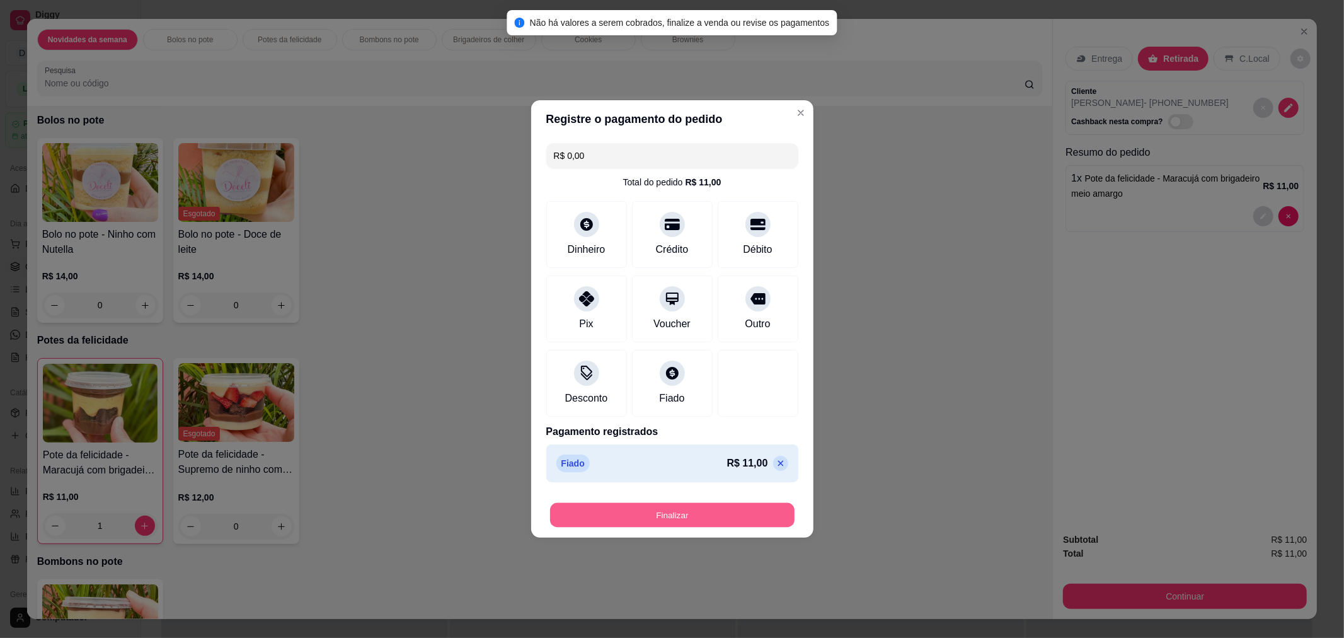
click at [677, 505] on button "Finalizar" at bounding box center [672, 515] width 245 height 25
type input "0"
type input "-R$ 11,00"
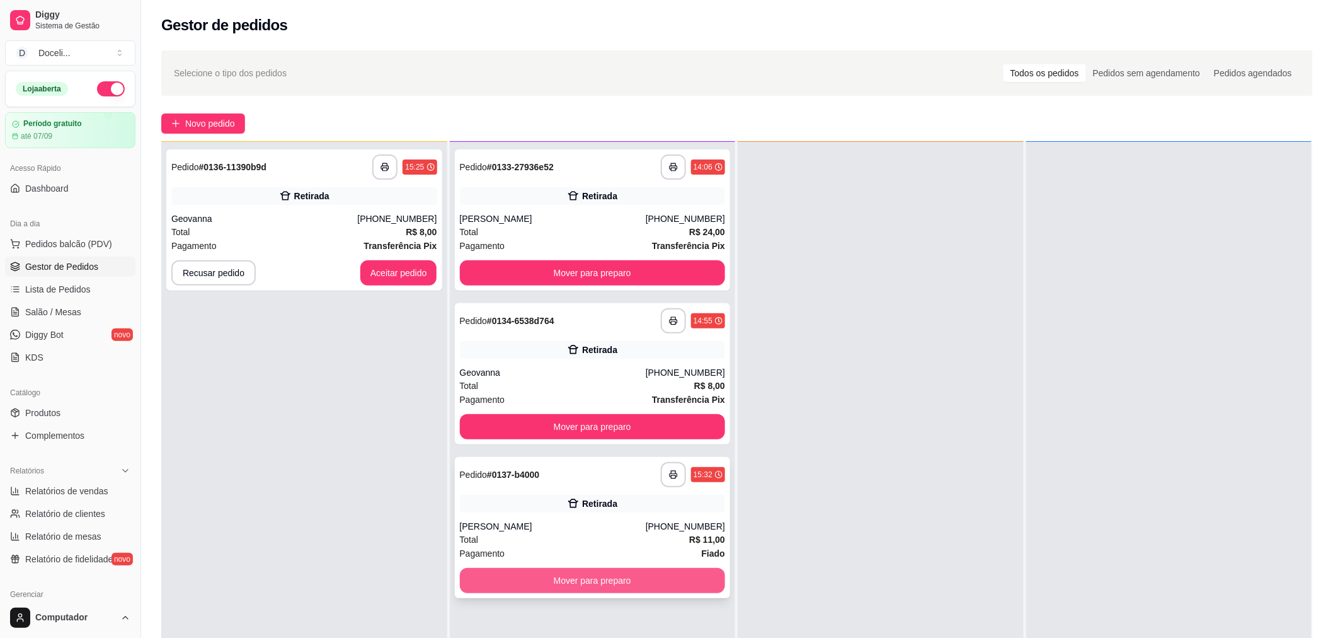
click at [628, 577] on button "Mover para preparo" at bounding box center [593, 580] width 266 height 25
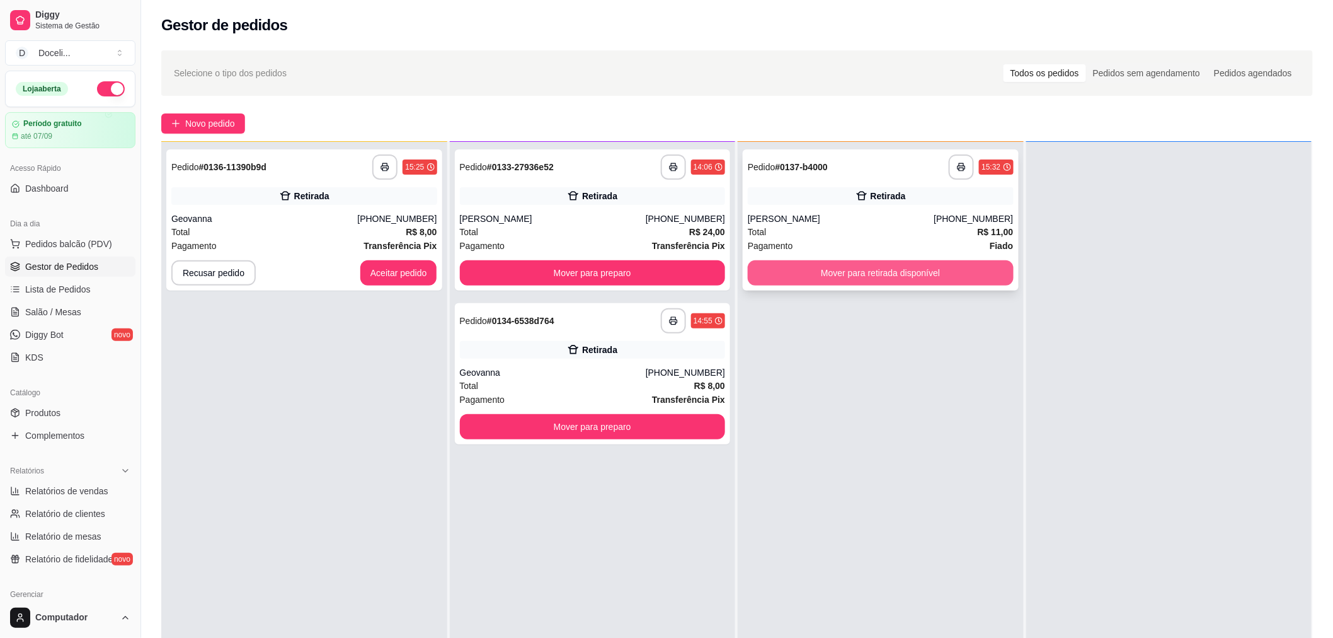
click at [864, 274] on button "Mover para retirada disponível" at bounding box center [881, 272] width 266 height 25
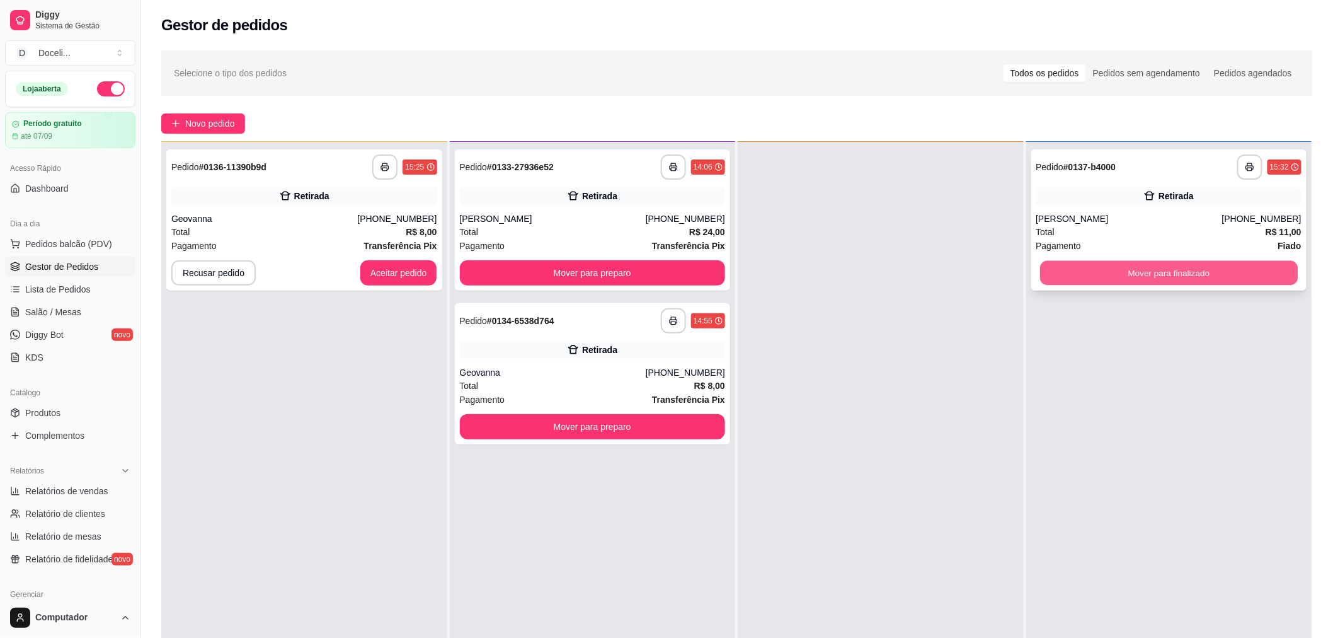
click at [1089, 275] on button "Mover para finalizado" at bounding box center [1169, 273] width 258 height 25
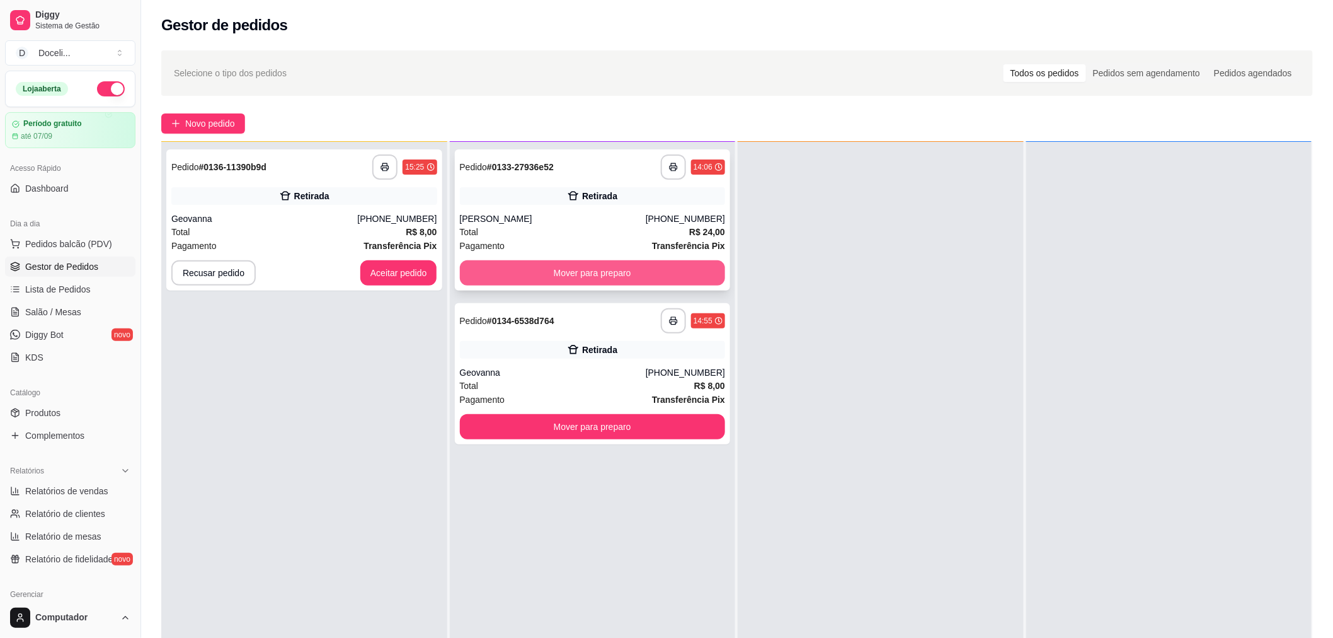
click at [592, 276] on button "Mover para preparo" at bounding box center [593, 272] width 266 height 25
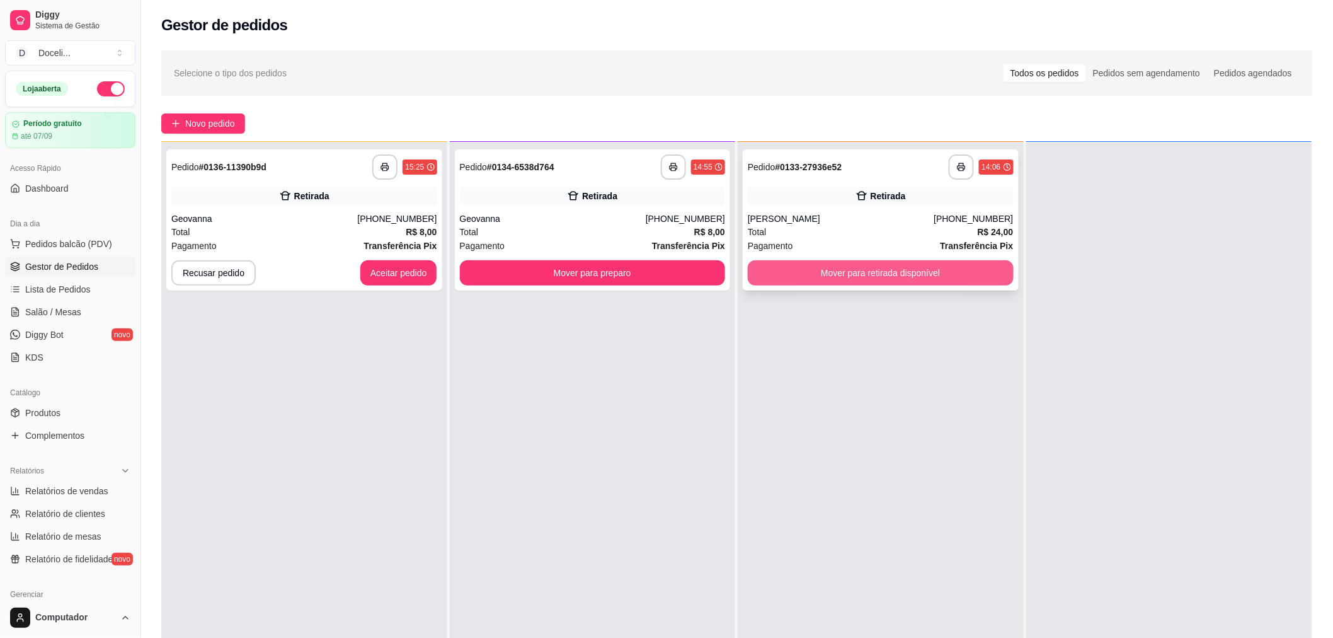
click at [884, 269] on button "Mover para retirada disponível" at bounding box center [881, 272] width 266 height 25
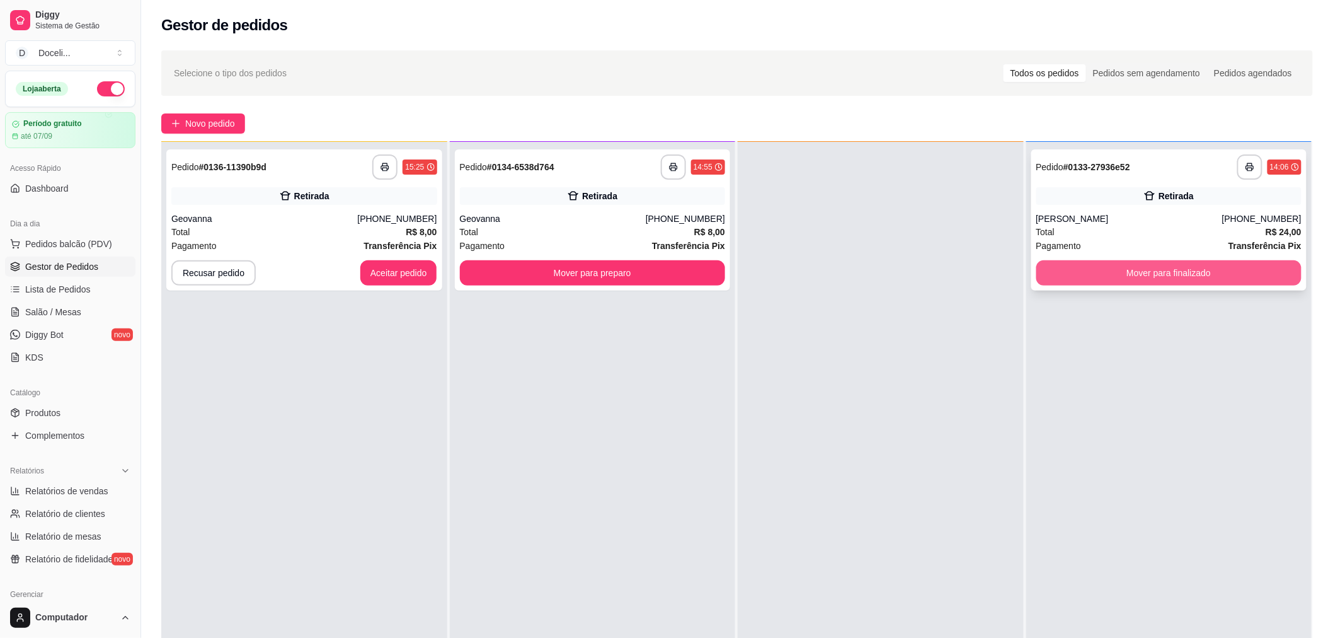
click at [1122, 280] on button "Mover para finalizado" at bounding box center [1170, 272] width 266 height 25
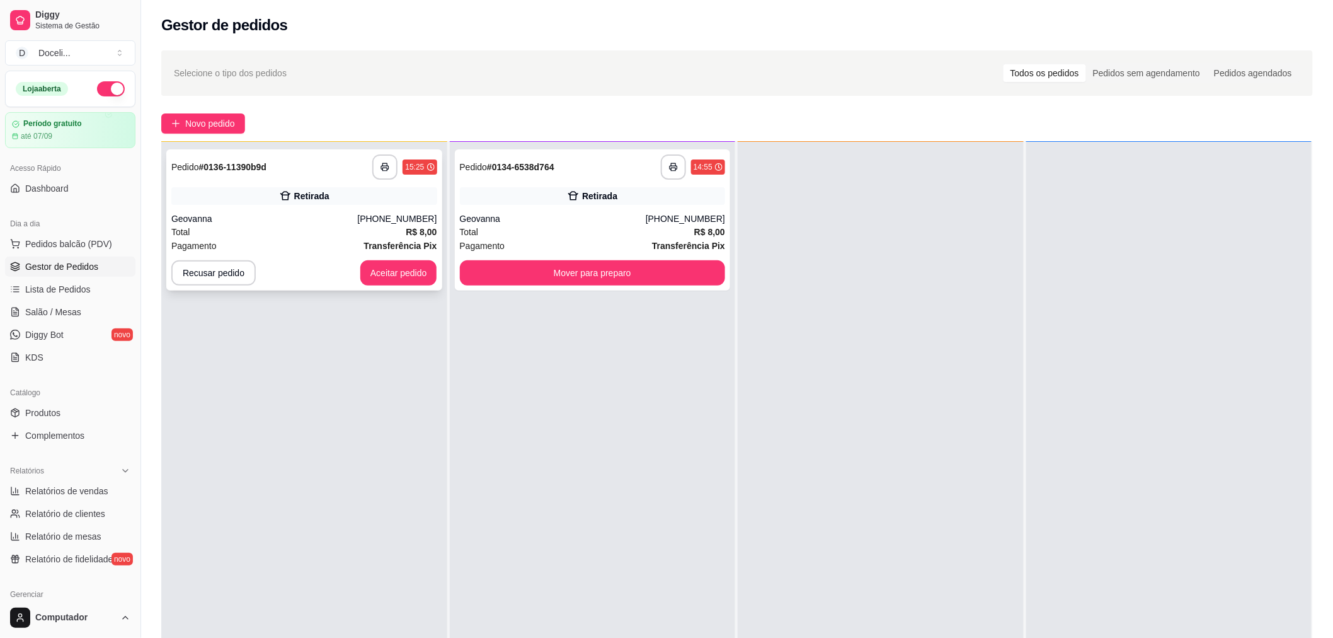
click at [304, 199] on div "Retirada" at bounding box center [311, 196] width 35 height 13
click at [407, 268] on button "Aceitar pedido" at bounding box center [399, 273] width 74 height 25
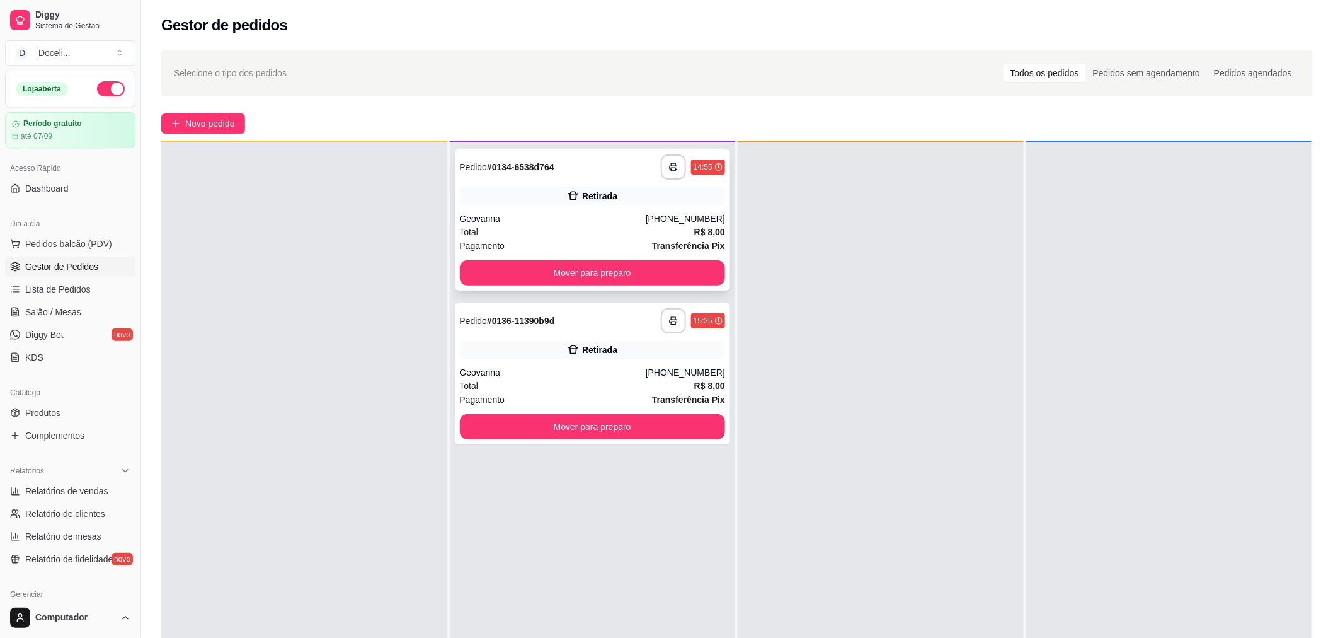
click at [572, 223] on div "Geovanna" at bounding box center [553, 218] width 186 height 13
click at [593, 348] on div "Retirada" at bounding box center [599, 349] width 35 height 13
click at [738, 475] on div at bounding box center [881, 461] width 286 height 638
click at [602, 272] on button "Mover para preparo" at bounding box center [593, 272] width 266 height 25
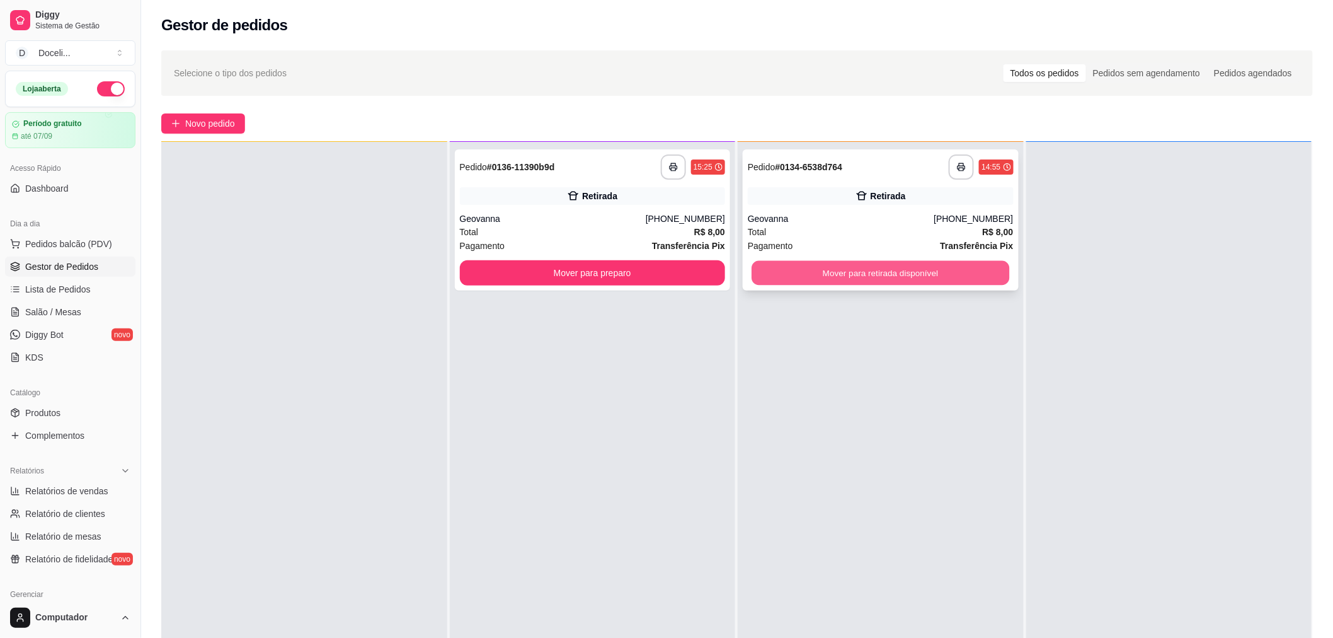
click at [796, 265] on button "Mover para retirada disponível" at bounding box center [881, 273] width 258 height 25
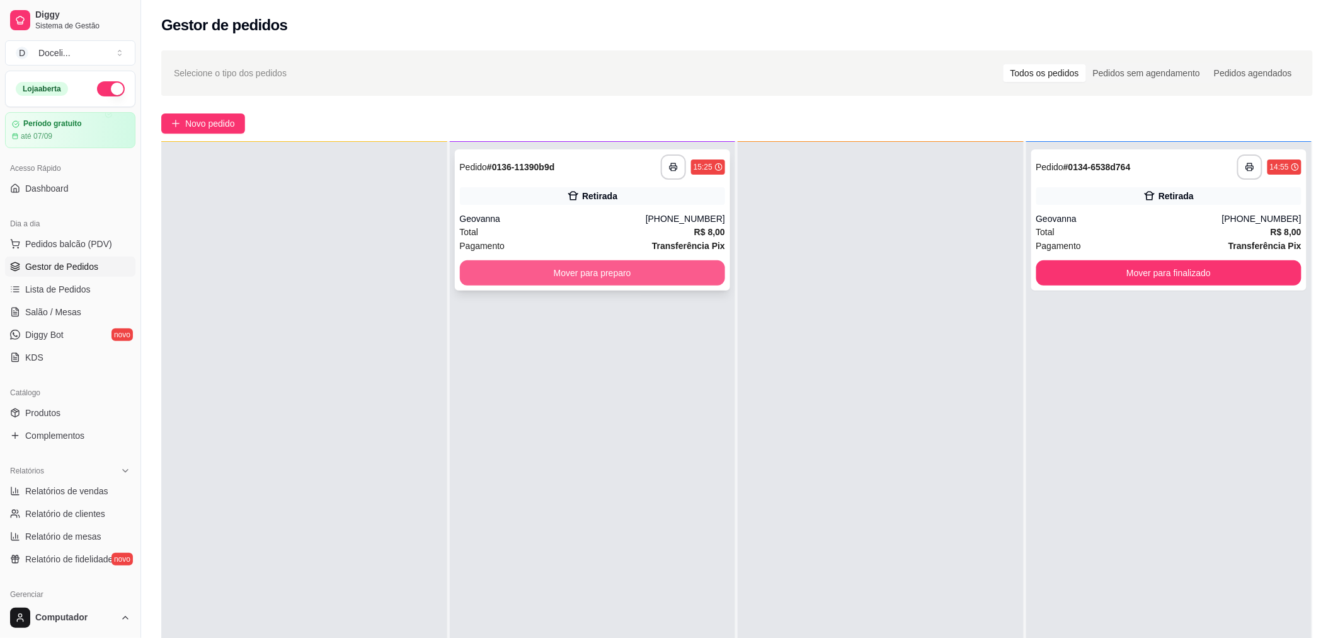
click at [662, 275] on button "Mover para preparo" at bounding box center [593, 272] width 266 height 25
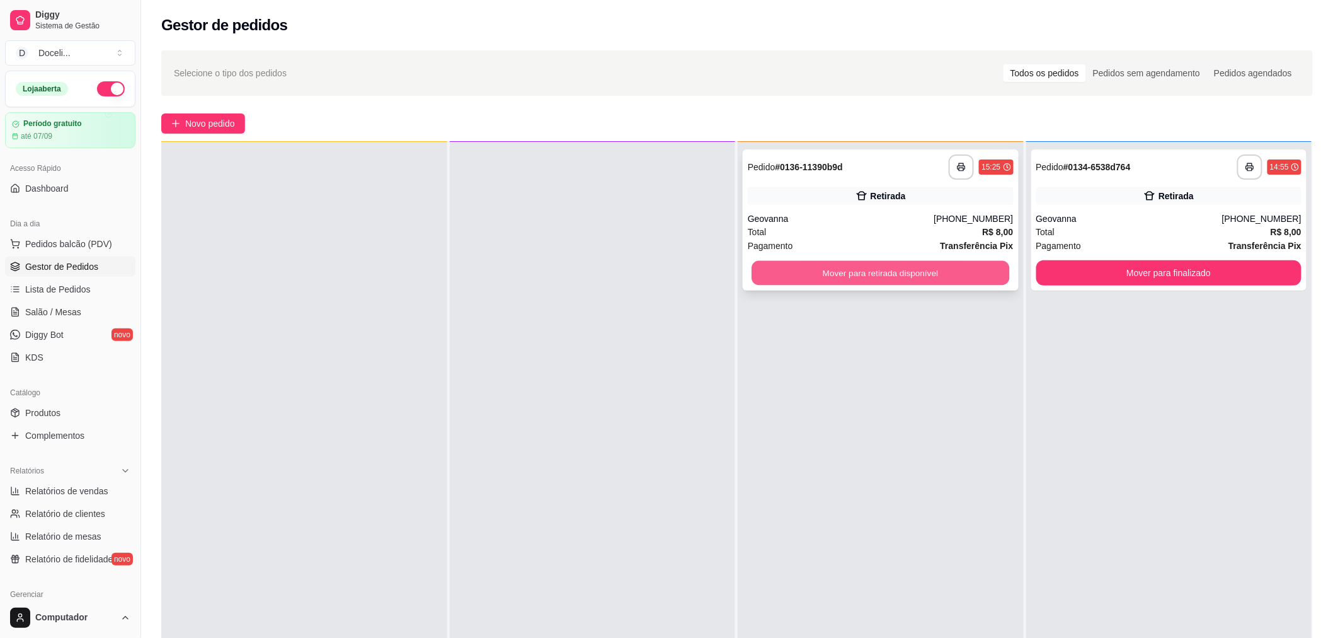
click at [965, 272] on button "Mover para retirada disponível" at bounding box center [881, 273] width 258 height 25
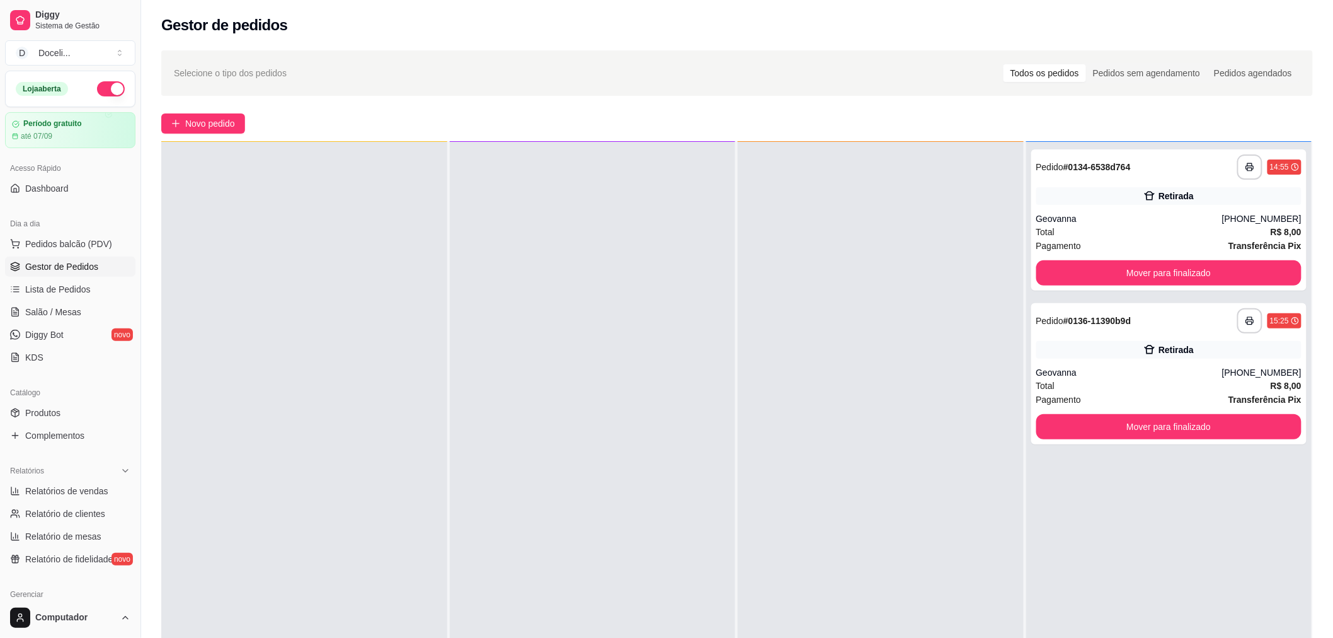
click at [108, 89] on button "button" at bounding box center [111, 88] width 28 height 15
click at [974, 530] on div at bounding box center [881, 461] width 286 height 638
